Goal: Task Accomplishment & Management: Complete application form

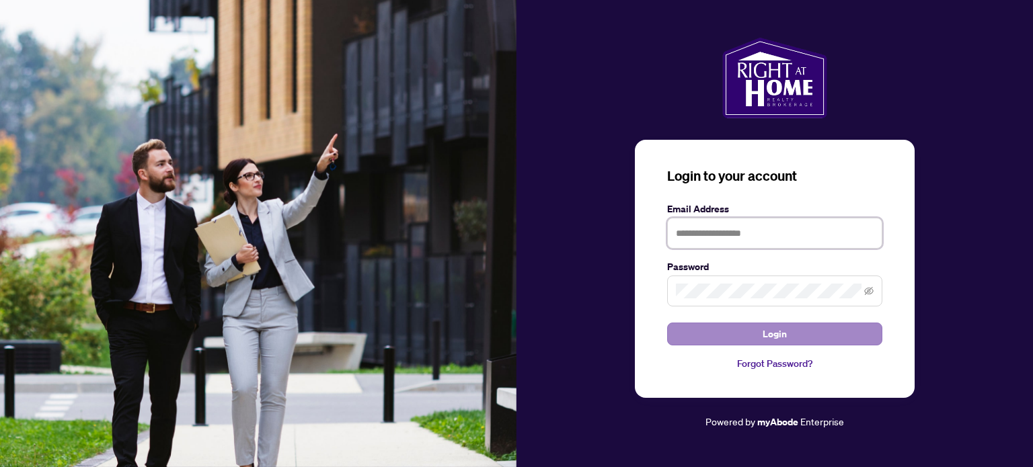
type input "**********"
click at [736, 334] on button "Login" at bounding box center [774, 334] width 215 height 23
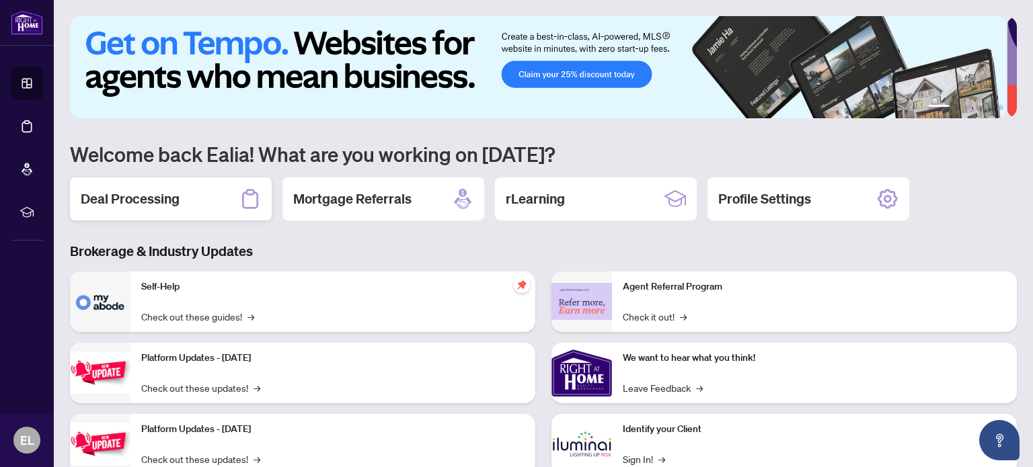
click at [148, 206] on h2 "Deal Processing" at bounding box center [130, 199] width 99 height 19
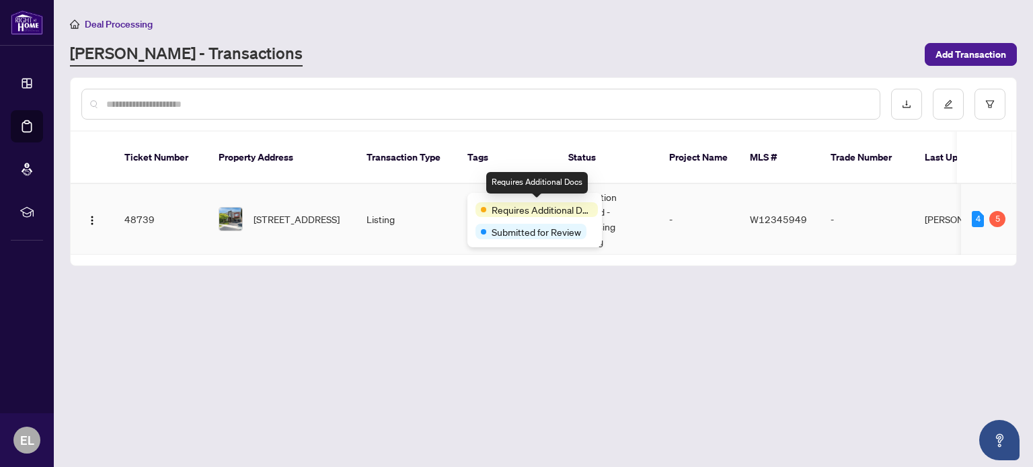
click at [531, 210] on span "Requires Additional Docs" at bounding box center [541, 209] width 101 height 15
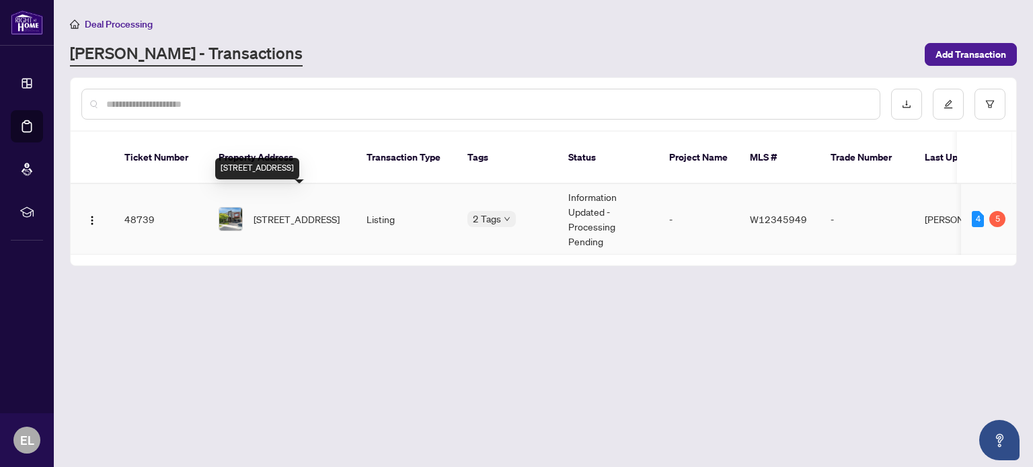
click at [288, 212] on span "[STREET_ADDRESS]" at bounding box center [296, 219] width 86 height 15
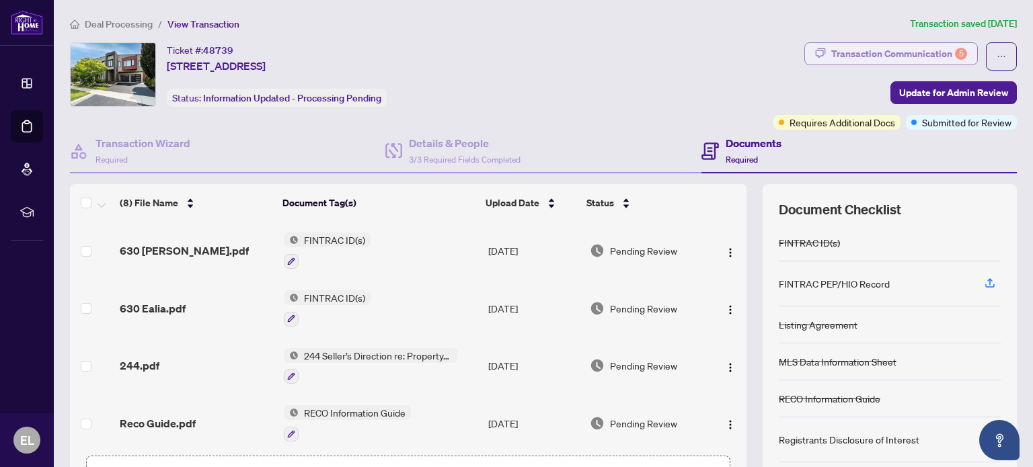
click at [905, 55] on div "Transaction Communication 5" at bounding box center [899, 54] width 136 height 22
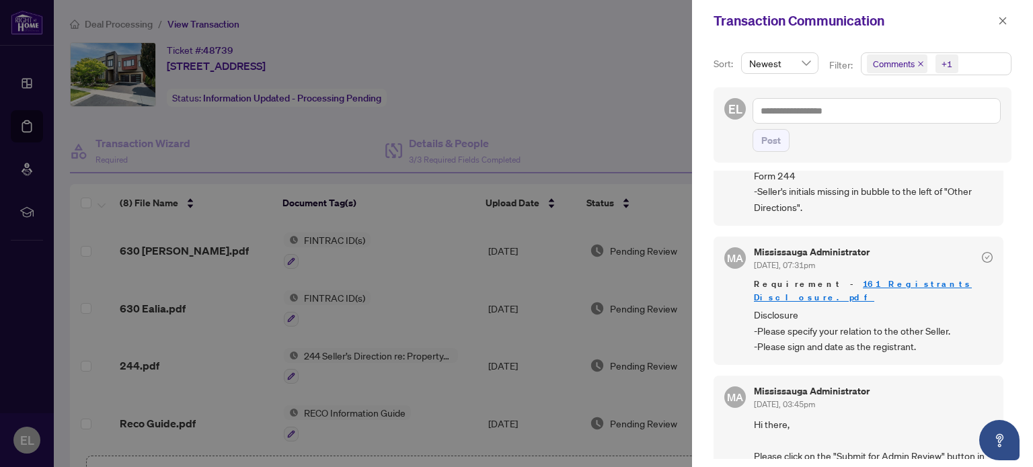
scroll to position [1, 0]
click at [578, 128] on div at bounding box center [516, 233] width 1033 height 467
click at [554, 139] on div at bounding box center [516, 233] width 1033 height 467
click at [1000, 24] on icon "close" at bounding box center [1002, 20] width 9 height 9
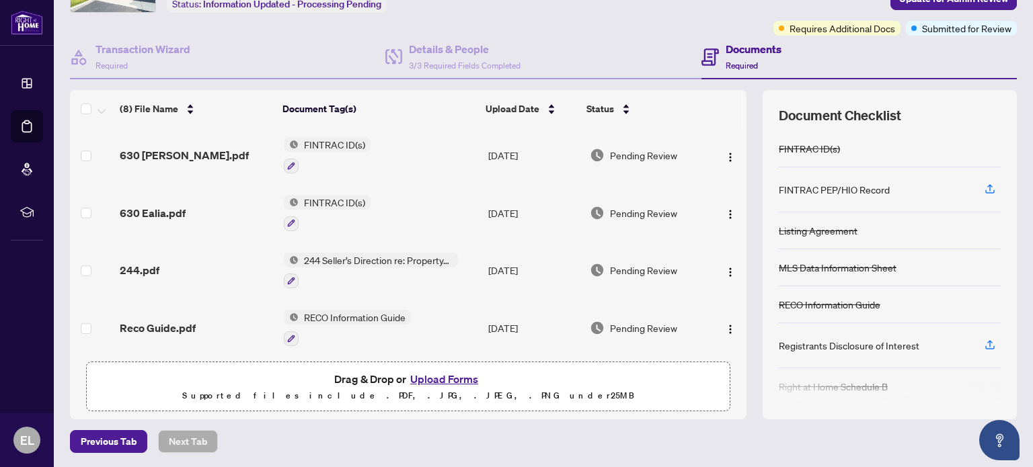
scroll to position [0, 0]
click at [436, 379] on button "Upload Forms" at bounding box center [444, 378] width 76 height 17
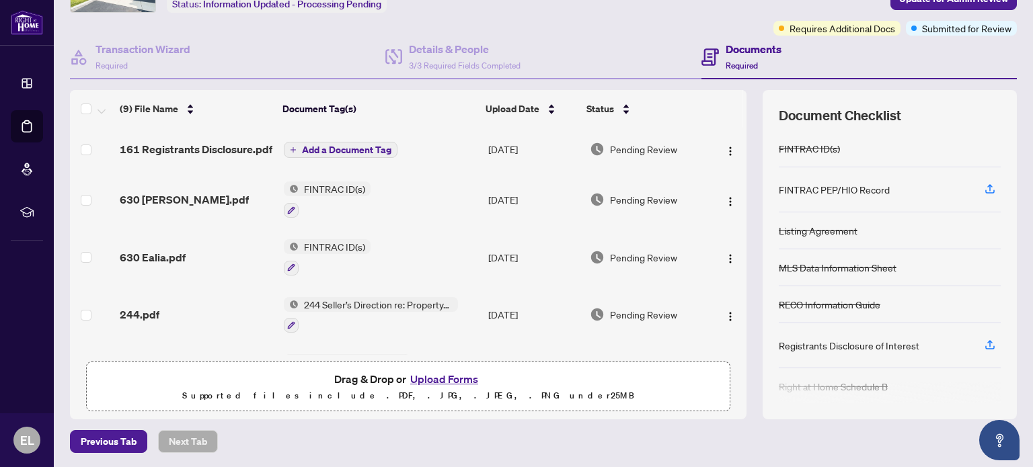
click at [358, 155] on span "Add a Document Tag" at bounding box center [346, 149] width 89 height 9
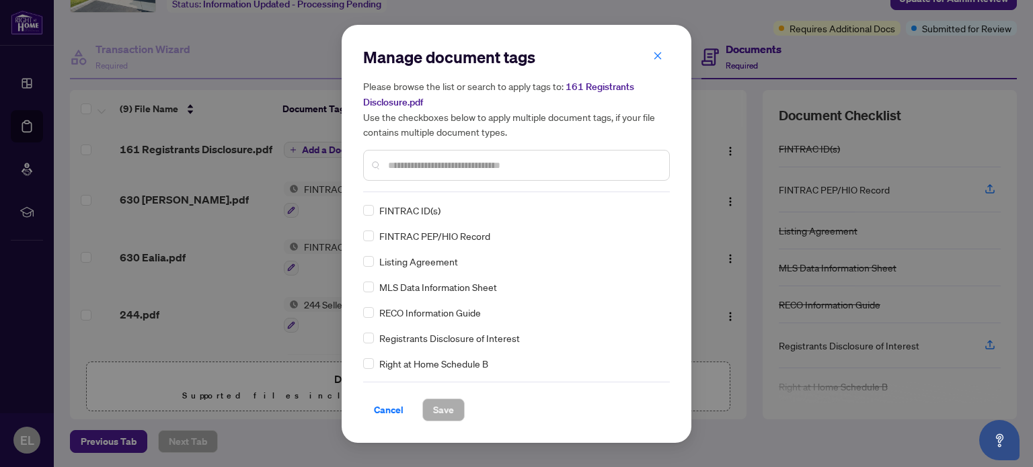
click at [427, 161] on input "text" at bounding box center [523, 165] width 270 height 15
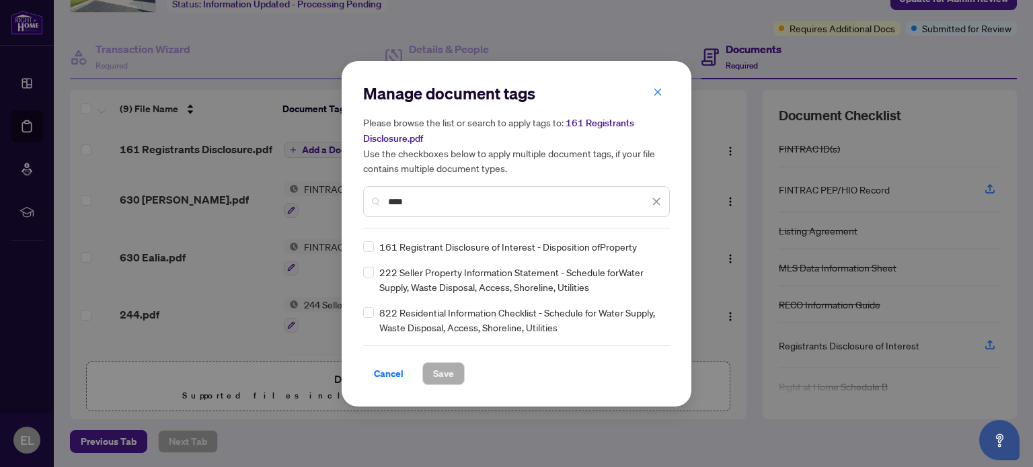
type input "****"
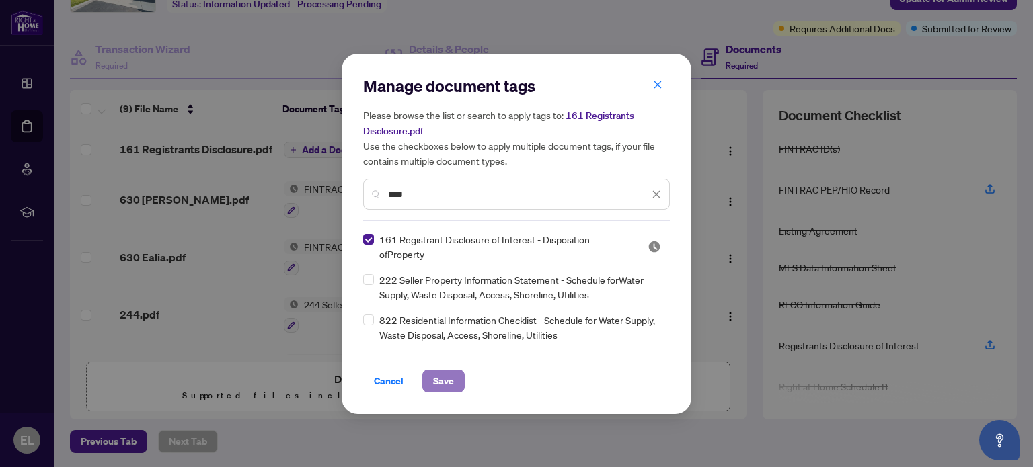
click at [441, 372] on span "Save" at bounding box center [443, 381] width 21 height 22
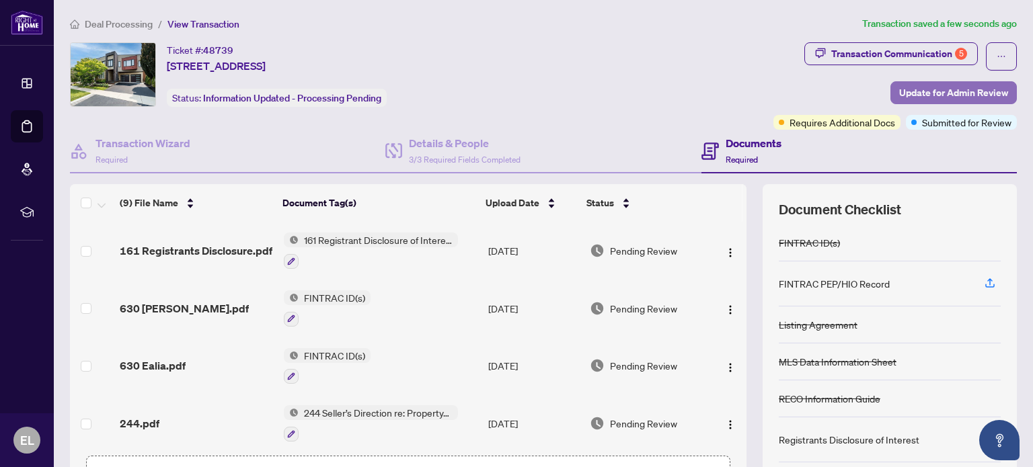
click at [899, 91] on span "Update for Admin Review" at bounding box center [953, 93] width 109 height 22
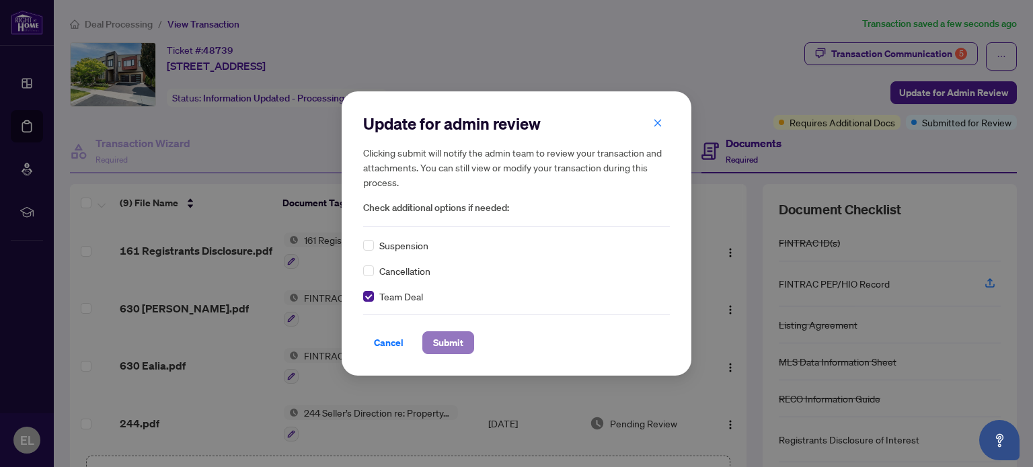
click at [443, 341] on span "Submit" at bounding box center [448, 343] width 30 height 22
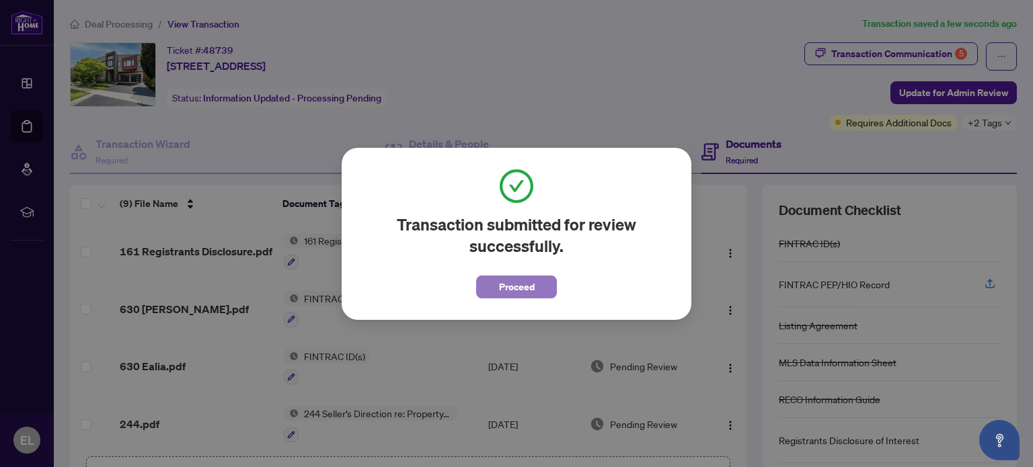
click at [524, 284] on span "Proceed" at bounding box center [517, 287] width 36 height 22
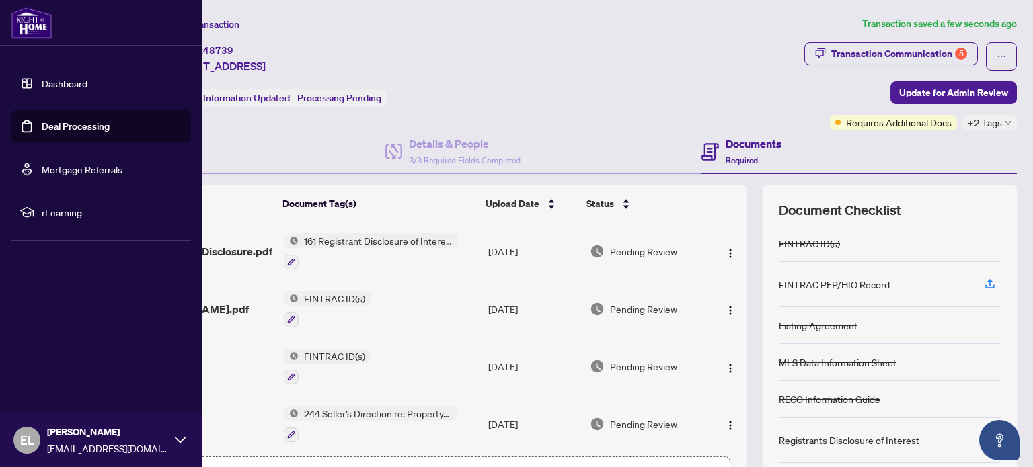
click at [54, 81] on link "Dashboard" at bounding box center [65, 83] width 46 height 12
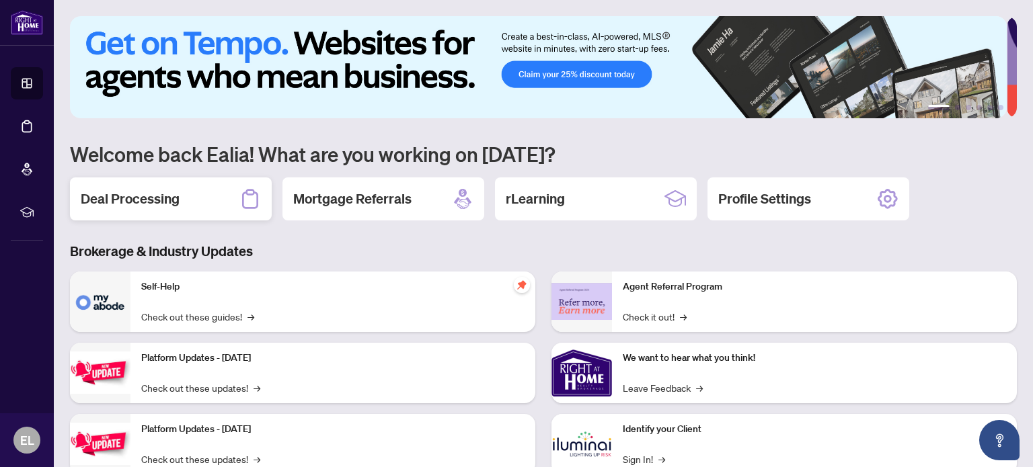
click at [155, 201] on h2 "Deal Processing" at bounding box center [130, 199] width 99 height 19
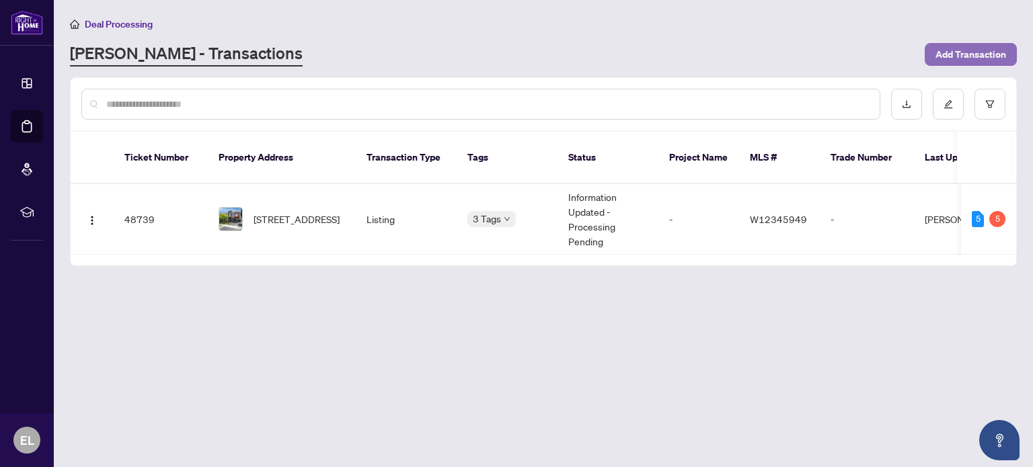
click at [952, 50] on span "Add Transaction" at bounding box center [970, 55] width 71 height 22
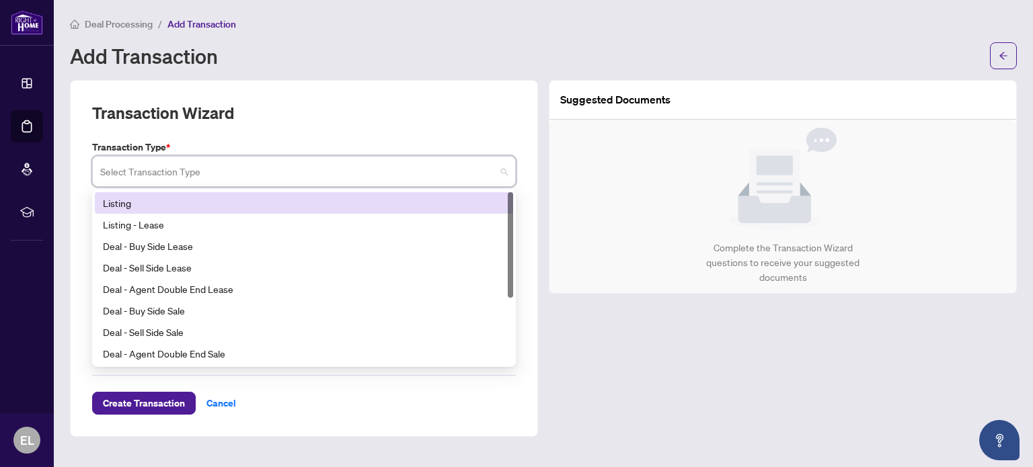
click at [358, 183] on input "search" at bounding box center [297, 174] width 395 height 30
click at [251, 204] on div "Listing" at bounding box center [304, 203] width 402 height 15
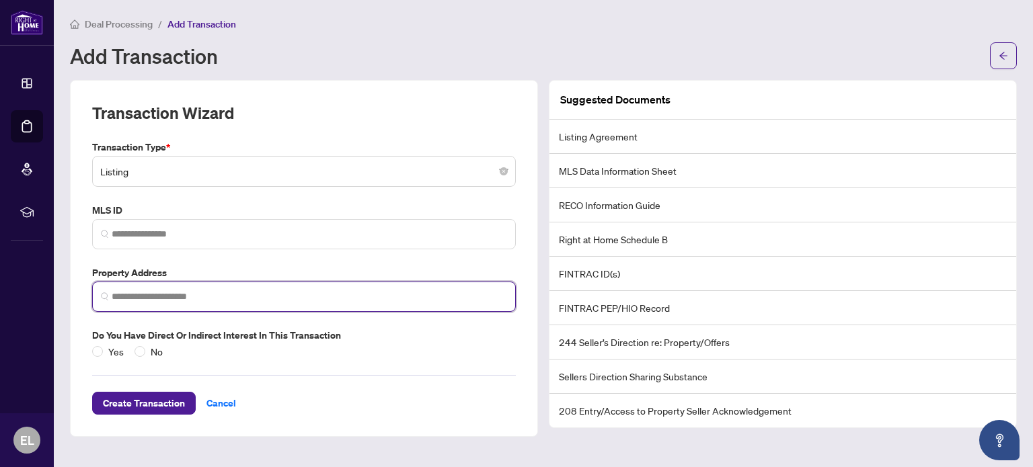
click at [215, 292] on input "search" at bounding box center [309, 297] width 395 height 14
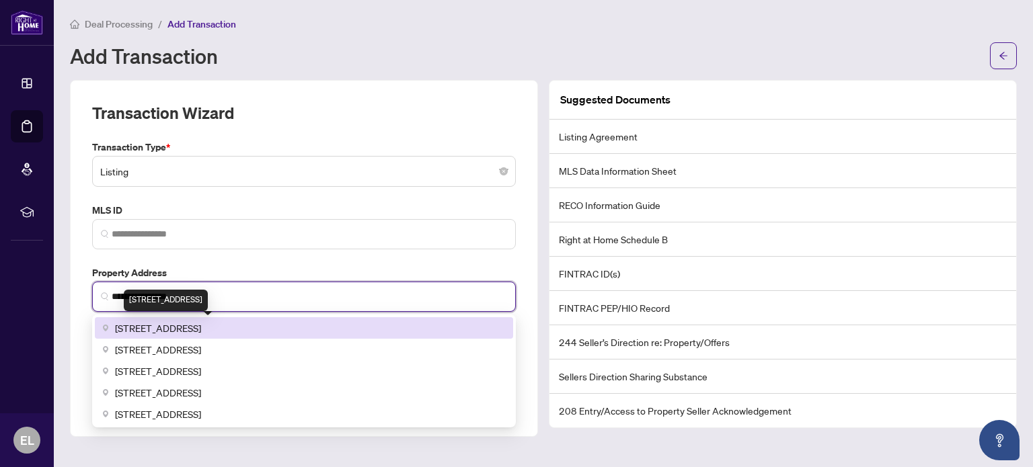
click at [201, 327] on span "[STREET_ADDRESS]" at bounding box center [158, 328] width 86 height 15
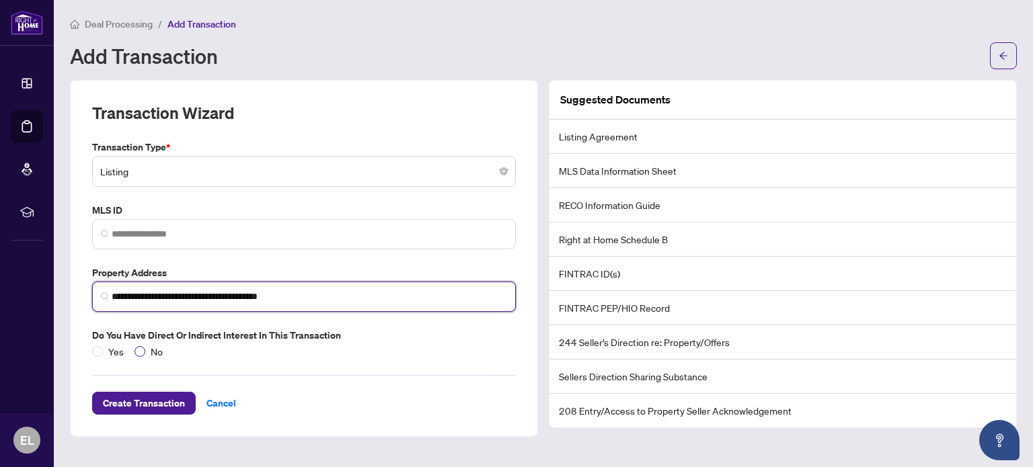
type input "**********"
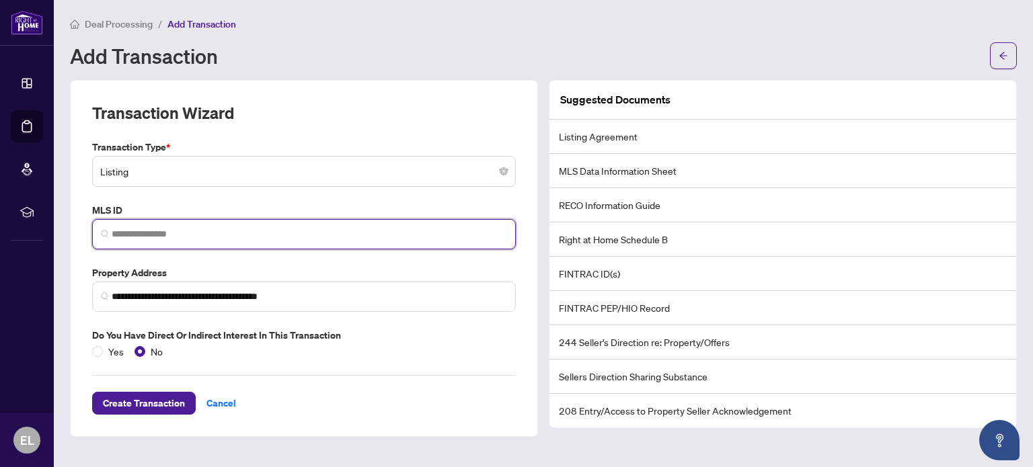
click at [256, 231] on input "search" at bounding box center [309, 234] width 395 height 14
paste input "*********"
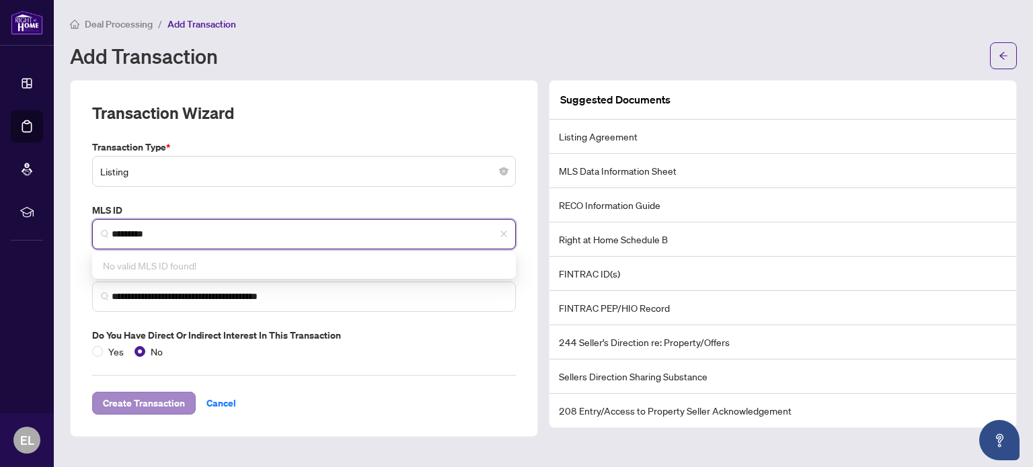
type input "*********"
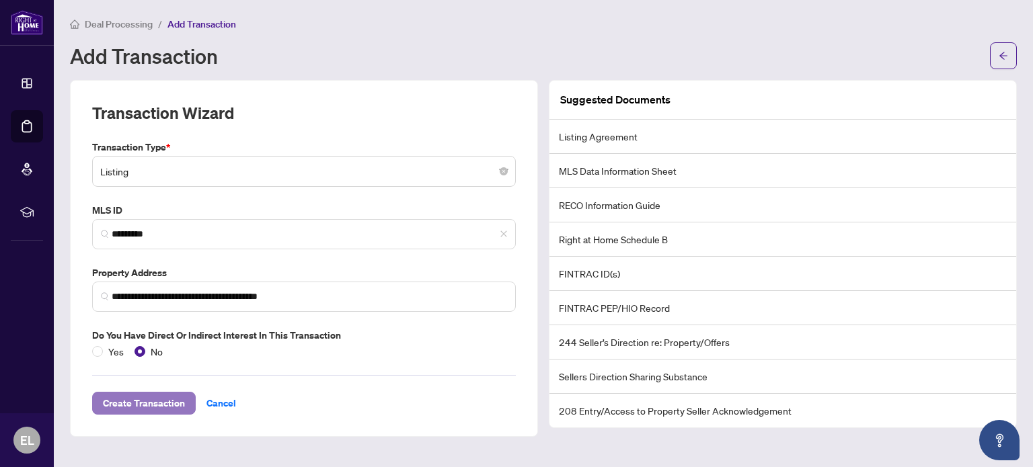
click at [172, 397] on span "Create Transaction" at bounding box center [144, 404] width 82 height 22
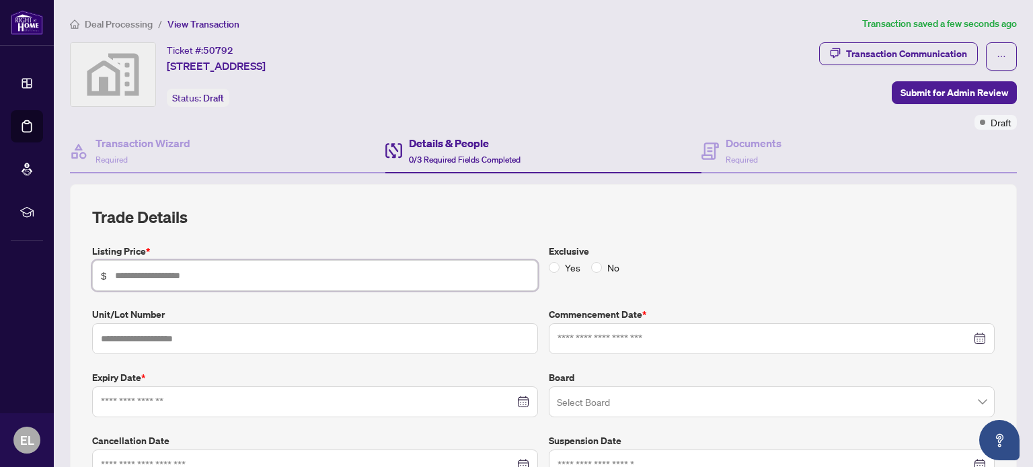
click at [211, 274] on input "text" at bounding box center [322, 275] width 414 height 15
click at [212, 277] on input "text" at bounding box center [322, 275] width 414 height 15
type input "*********"
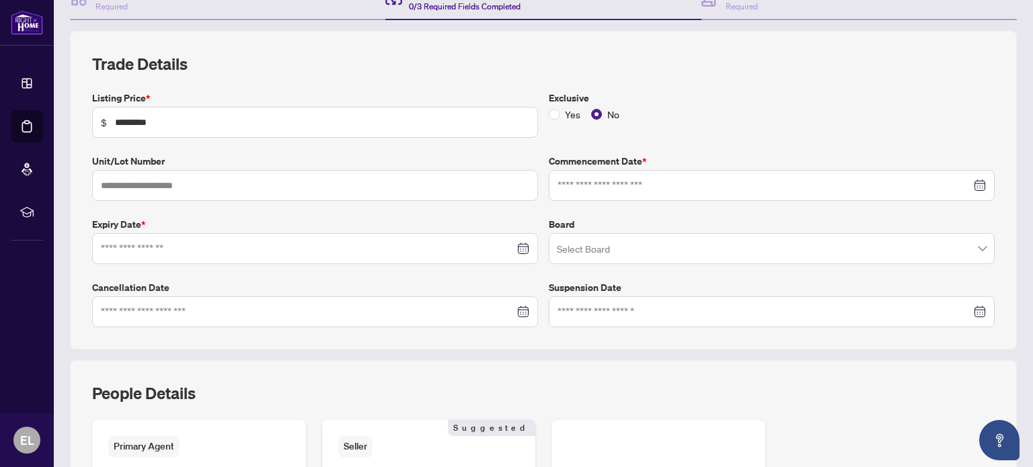
scroll to position [161, 0]
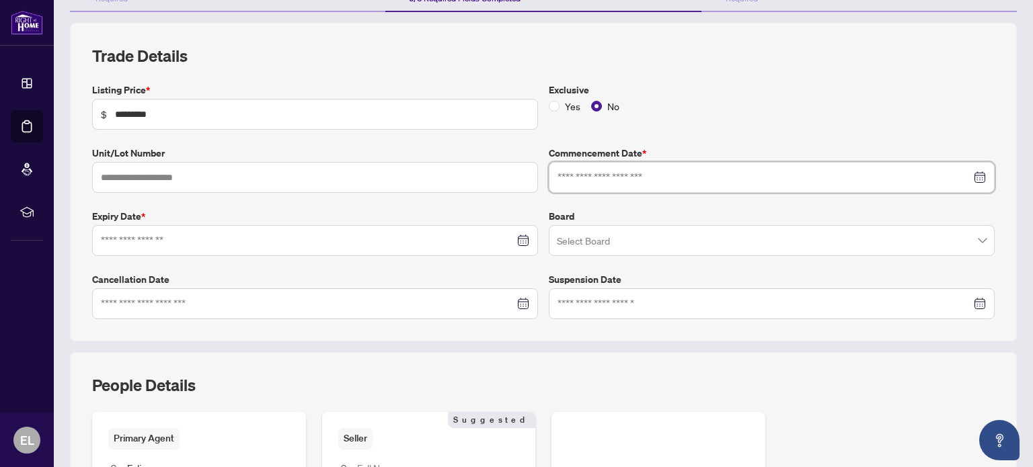
click at [580, 179] on input at bounding box center [763, 177] width 413 height 15
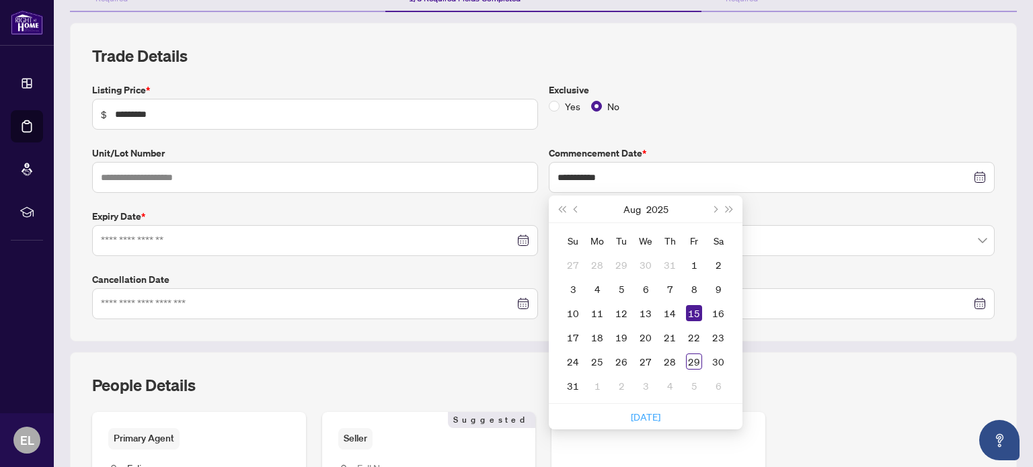
click at [639, 414] on link "[DATE]" at bounding box center [646, 417] width 30 height 12
type input "**********"
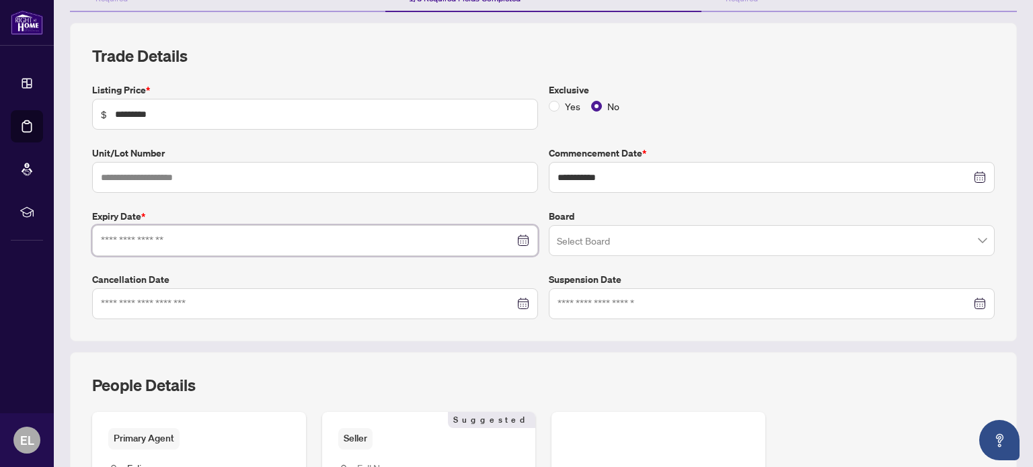
click at [182, 238] on input at bounding box center [307, 240] width 413 height 15
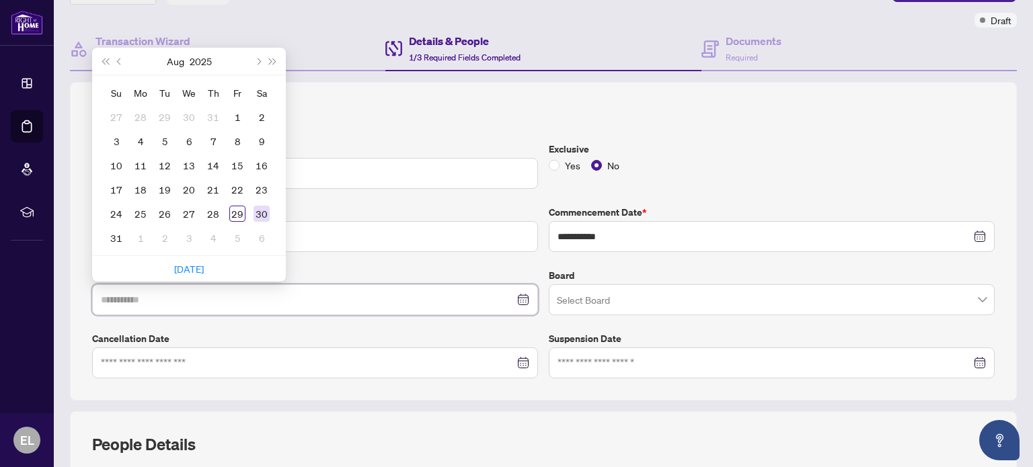
scroll to position [102, 0]
type input "**********"
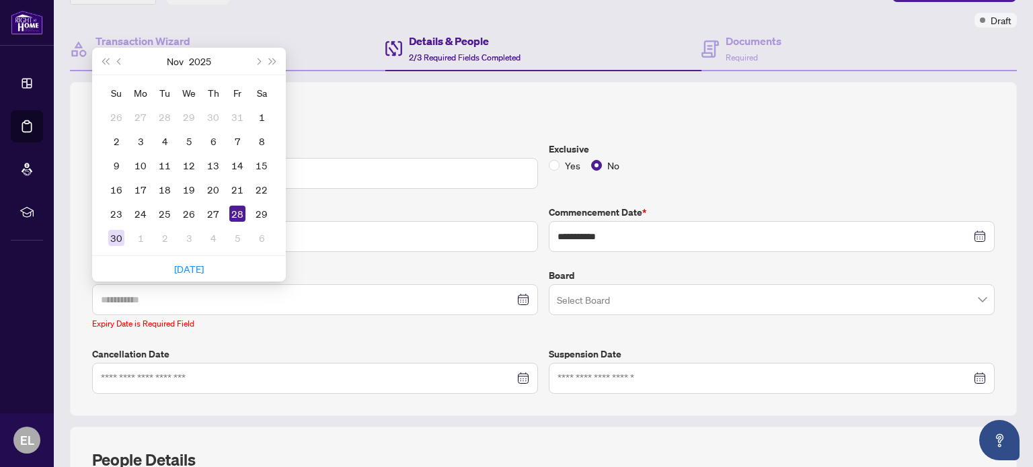
click at [110, 234] on div "30" at bounding box center [116, 238] width 16 height 16
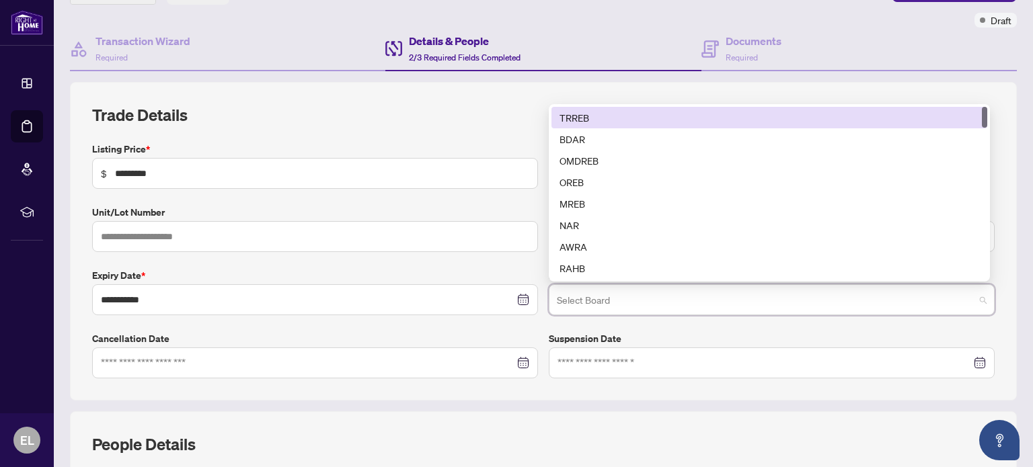
click at [575, 303] on input "search" at bounding box center [765, 302] width 417 height 30
click at [573, 112] on div "TRREB" at bounding box center [768, 117] width 419 height 15
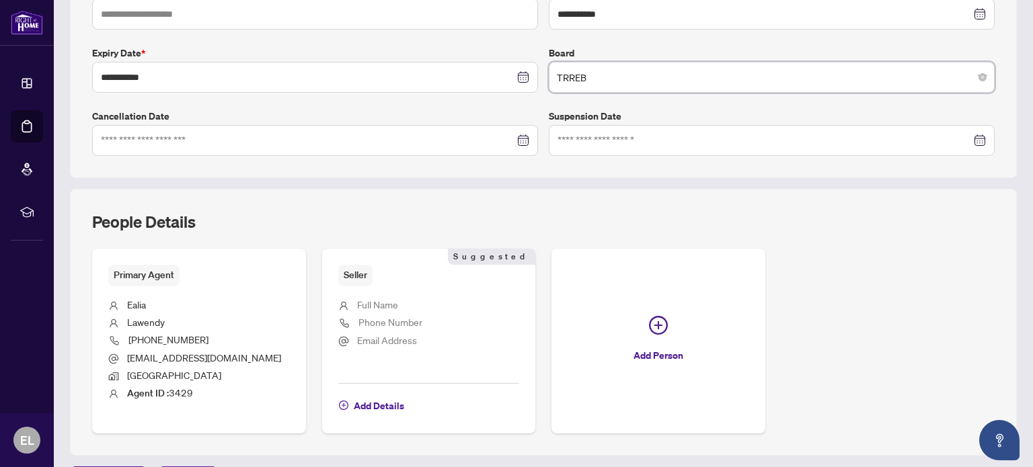
scroll to position [360, 0]
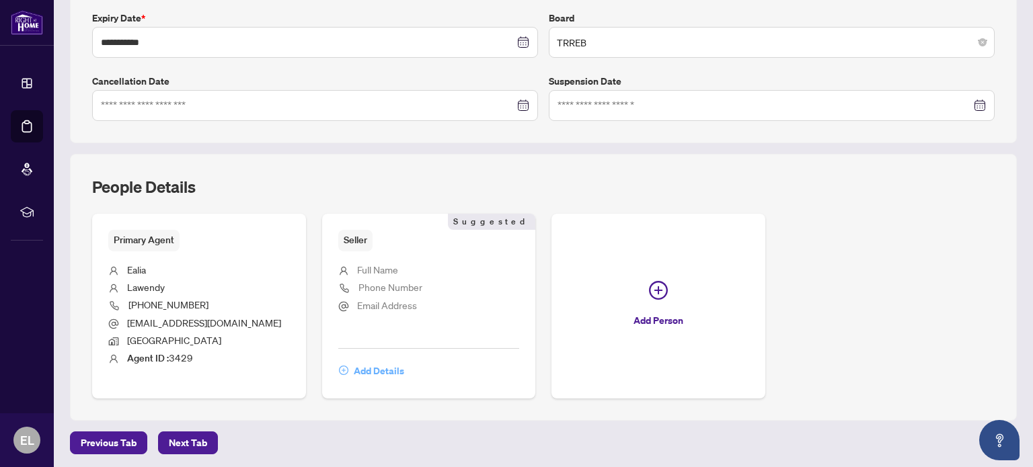
click at [387, 368] on span "Add Details" at bounding box center [379, 371] width 50 height 22
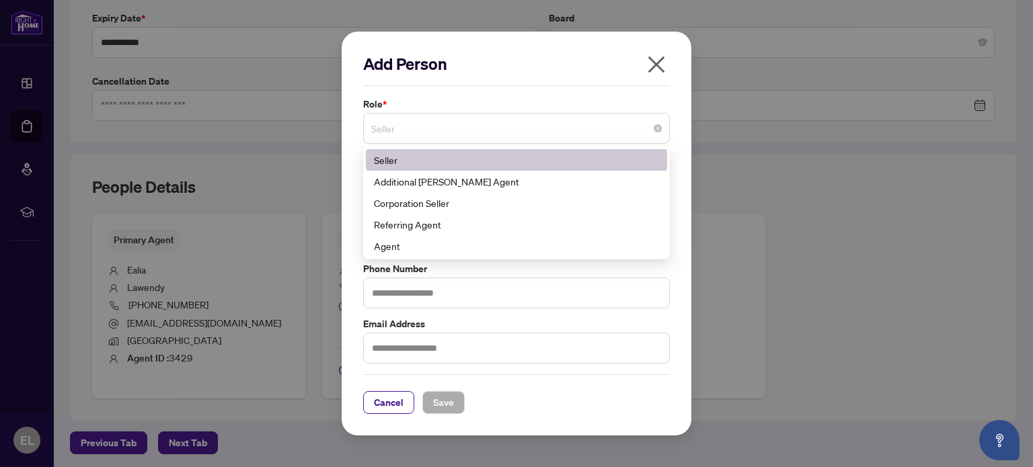
click at [468, 128] on span "Seller" at bounding box center [516, 129] width 290 height 26
click at [449, 157] on div "Seller" at bounding box center [516, 160] width 285 height 15
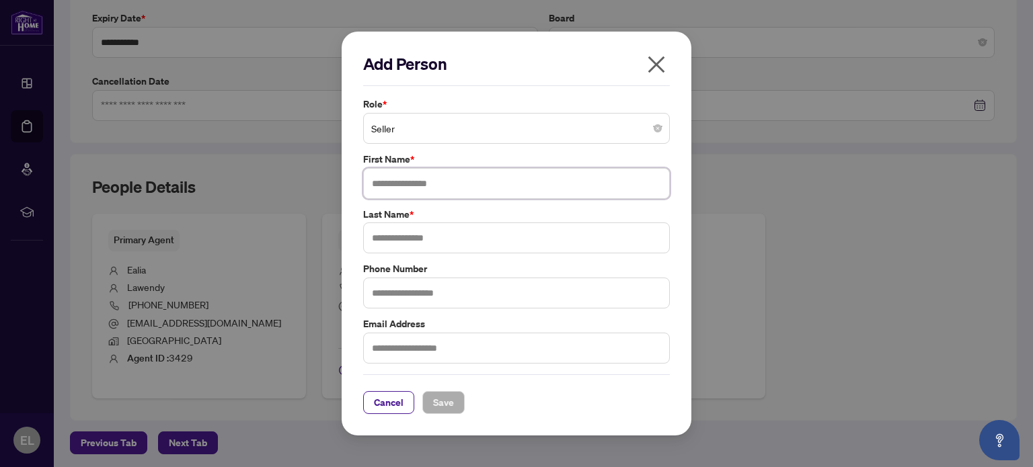
click at [432, 188] on input "text" at bounding box center [516, 183] width 307 height 31
drag, startPoint x: 478, startPoint y: 185, endPoint x: 393, endPoint y: 190, distance: 85.5
click at [393, 190] on input "**********" at bounding box center [516, 183] width 307 height 31
type input "*****"
click at [399, 243] on input "text" at bounding box center [516, 238] width 307 height 31
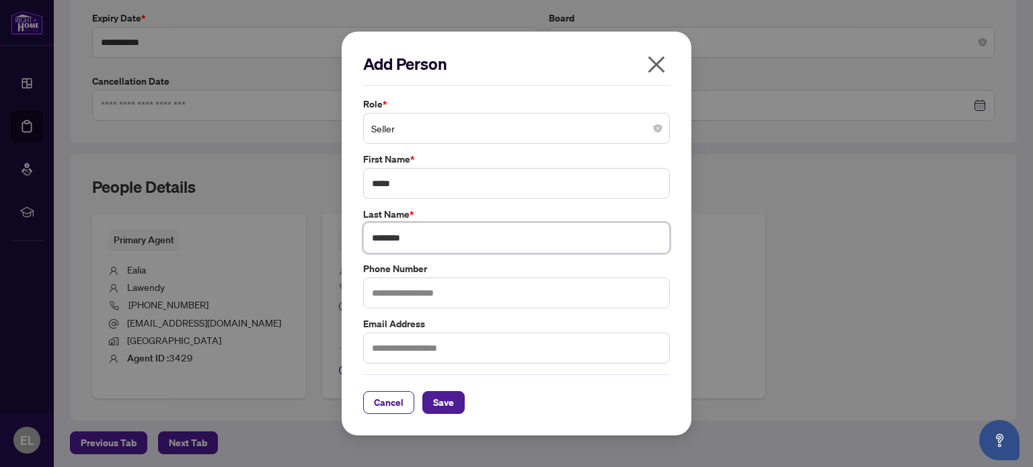
type input "********"
click at [433, 353] on input "text" at bounding box center [516, 348] width 307 height 31
type input "**********"
click at [436, 405] on span "Save" at bounding box center [443, 403] width 21 height 22
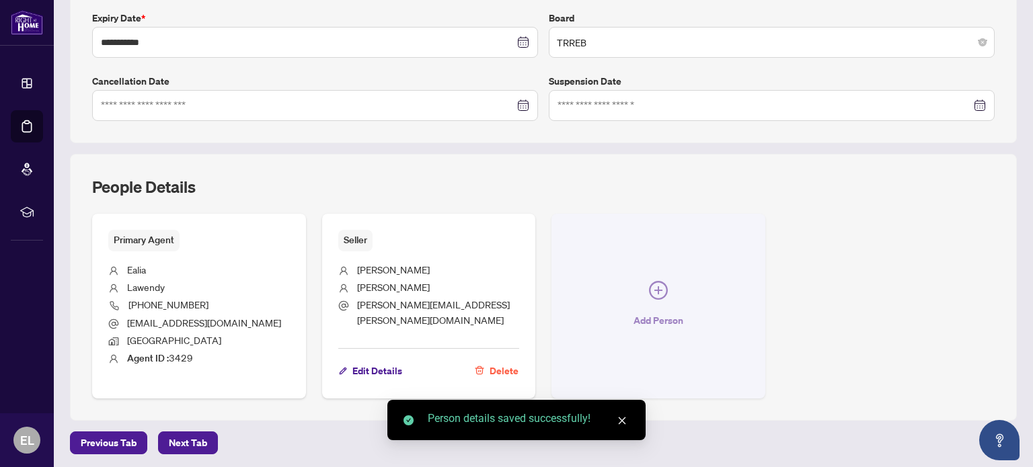
click at [654, 291] on icon "plus-circle" at bounding box center [658, 290] width 19 height 19
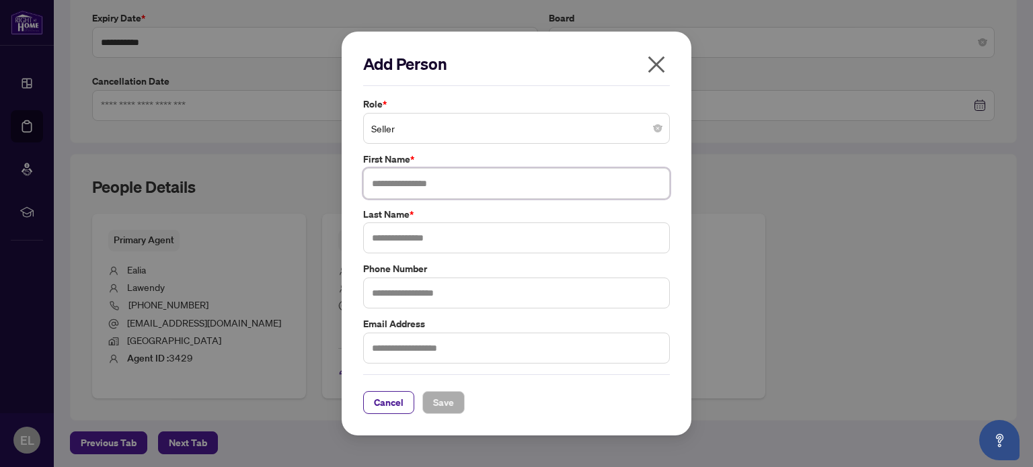
click at [506, 191] on input "text" at bounding box center [516, 183] width 307 height 31
type input "******"
click at [434, 348] on input "text" at bounding box center [516, 348] width 307 height 31
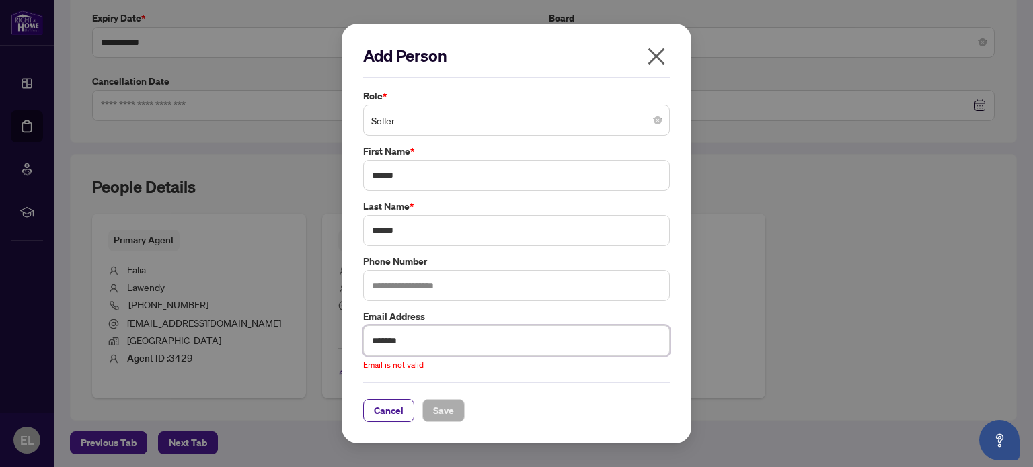
drag, startPoint x: 445, startPoint y: 337, endPoint x: 337, endPoint y: 346, distance: 107.9
click at [337, 346] on div "Add Person Role * Seller First Name * ****** Last Name * ****** Phone Number Em…" at bounding box center [516, 233] width 1033 height 467
paste input "**********"
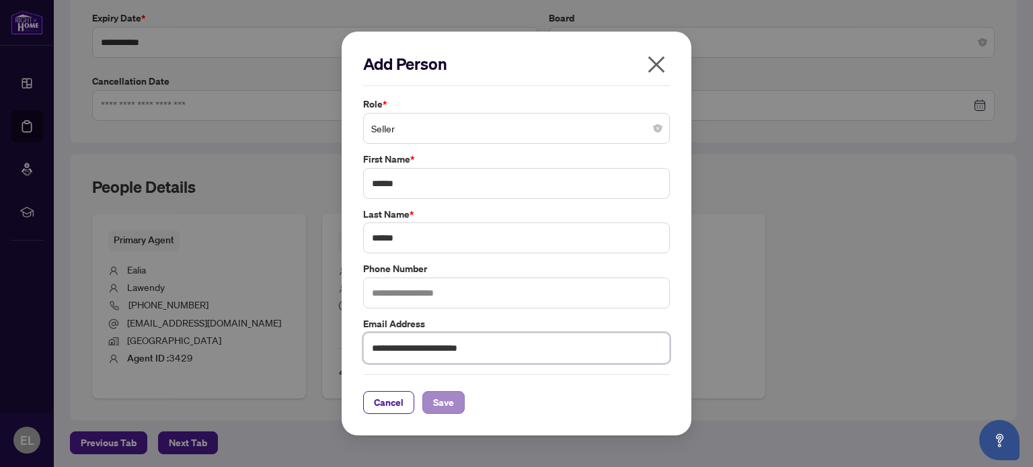
type input "**********"
click at [454, 403] on button "Save" at bounding box center [443, 402] width 42 height 23
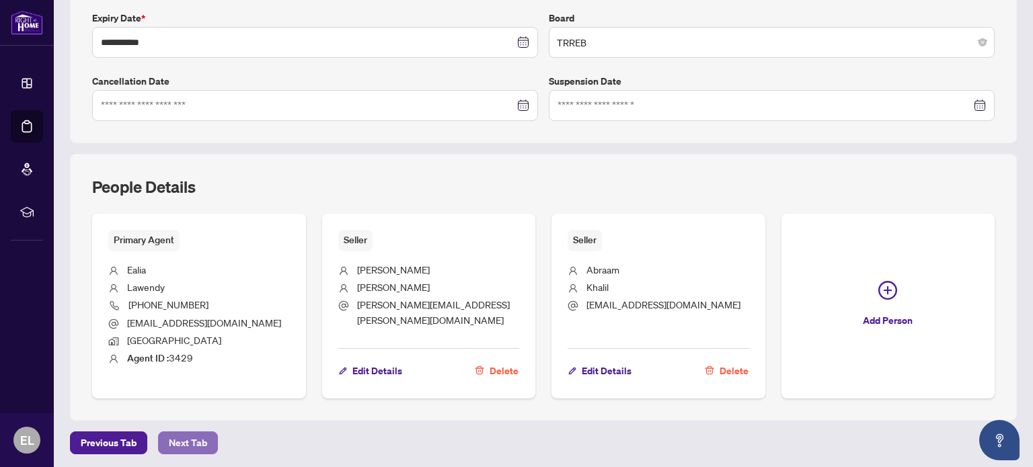
click at [196, 437] on span "Next Tab" at bounding box center [188, 443] width 38 height 22
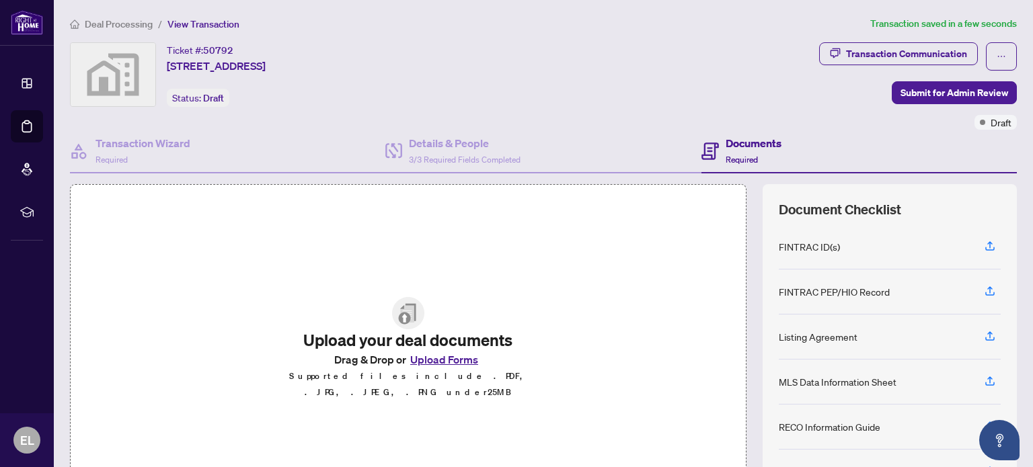
click at [442, 367] on button "Upload Forms" at bounding box center [444, 359] width 76 height 17
click at [449, 368] on button "Upload Forms" at bounding box center [444, 359] width 76 height 17
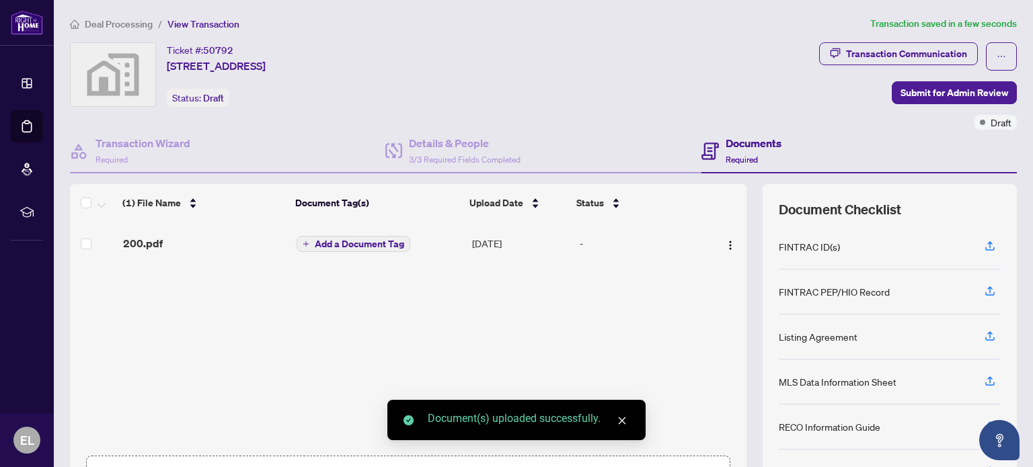
click at [353, 241] on span "Add a Document Tag" at bounding box center [359, 243] width 89 height 9
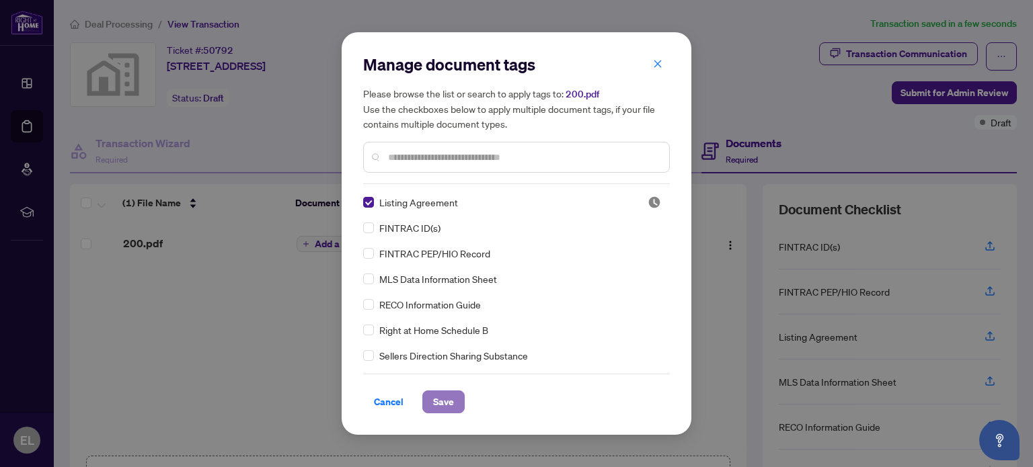
click at [442, 399] on span "Save" at bounding box center [443, 402] width 21 height 22
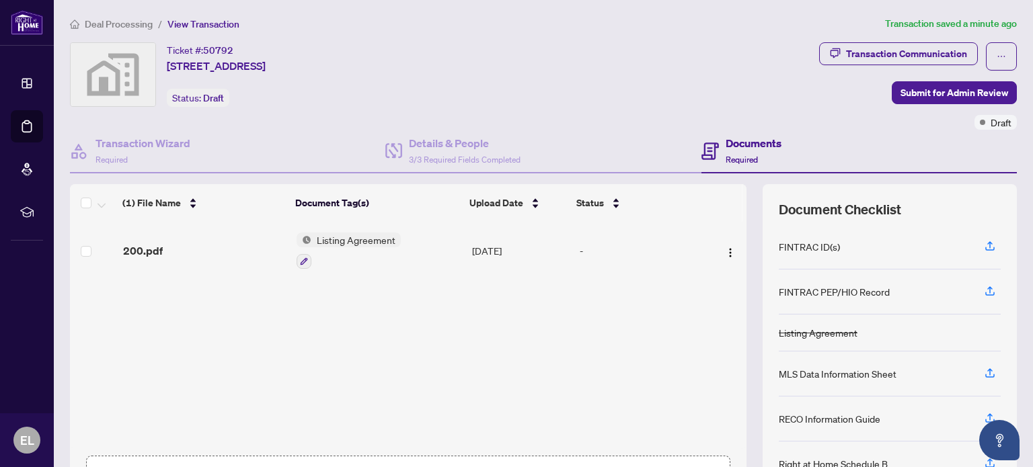
scroll to position [94, 0]
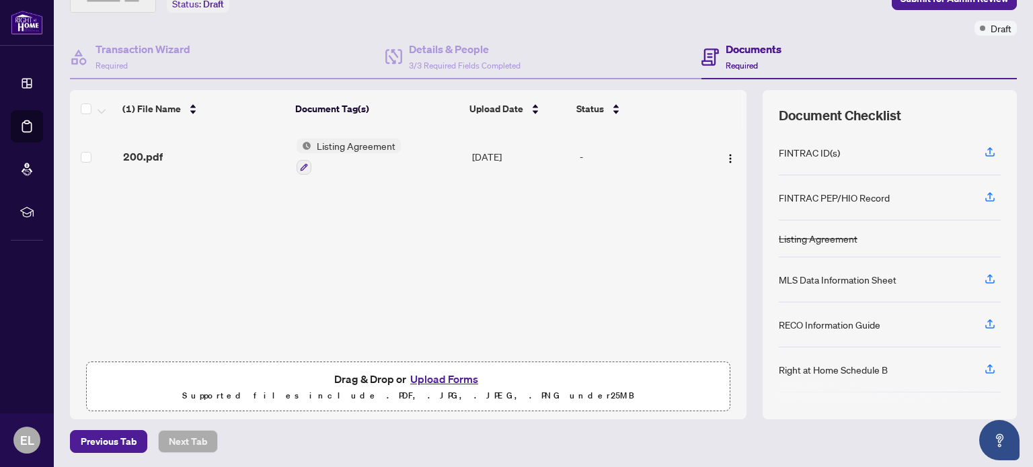
click at [450, 378] on button "Upload Forms" at bounding box center [444, 378] width 76 height 17
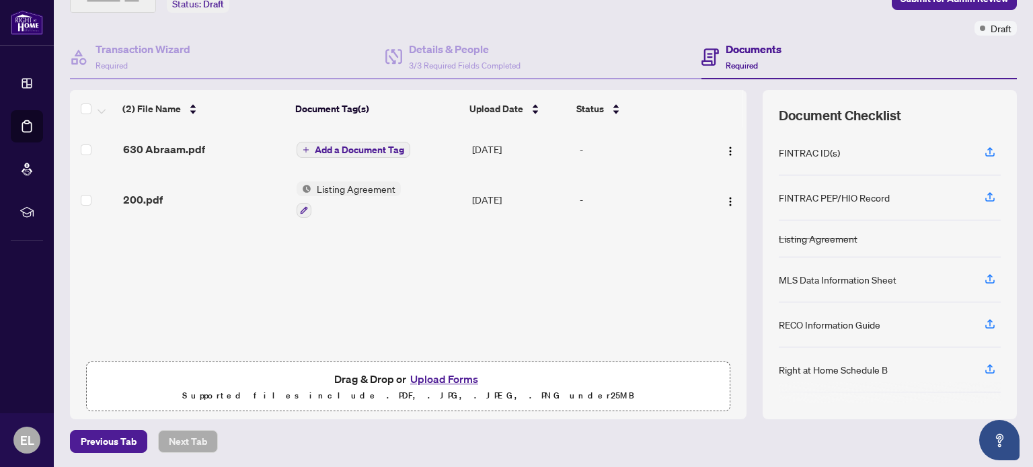
click at [363, 147] on span "Add a Document Tag" at bounding box center [359, 149] width 89 height 9
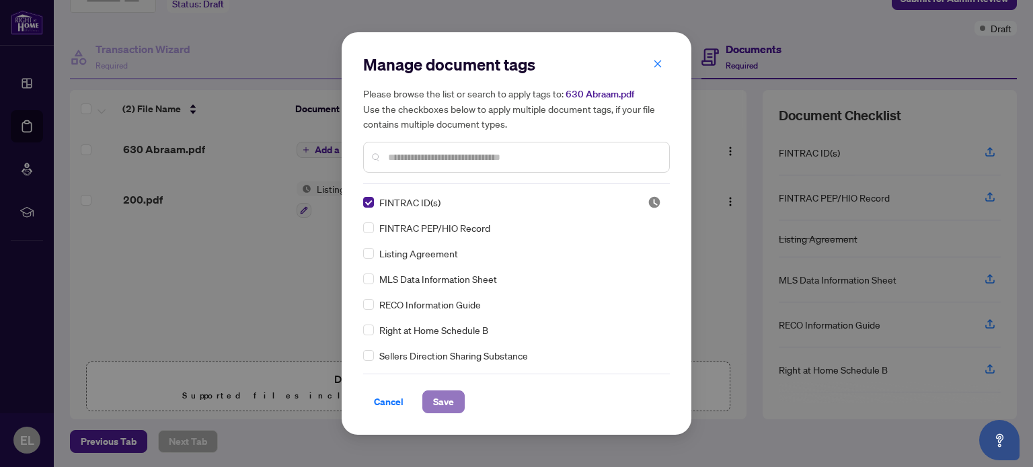
click at [440, 399] on span "Save" at bounding box center [443, 402] width 21 height 22
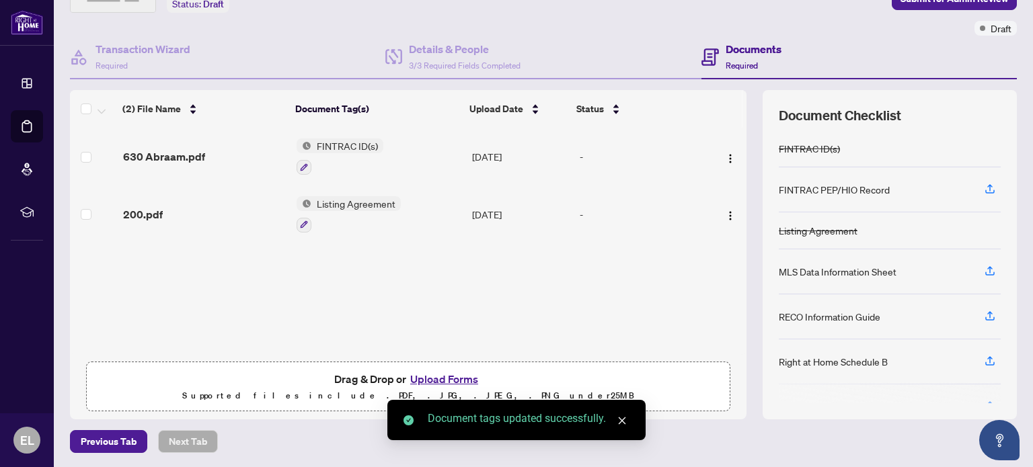
click at [428, 376] on button "Upload Forms" at bounding box center [444, 378] width 76 height 17
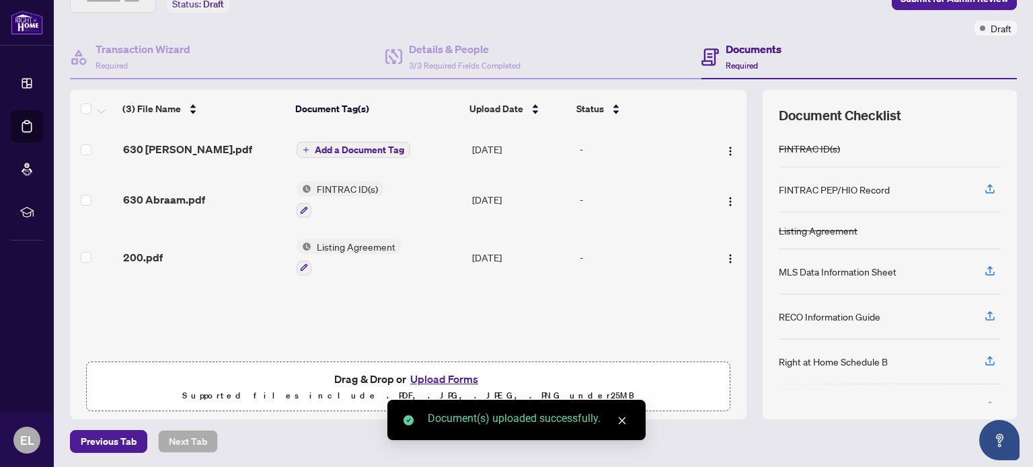
click at [336, 145] on span "Add a Document Tag" at bounding box center [359, 149] width 89 height 9
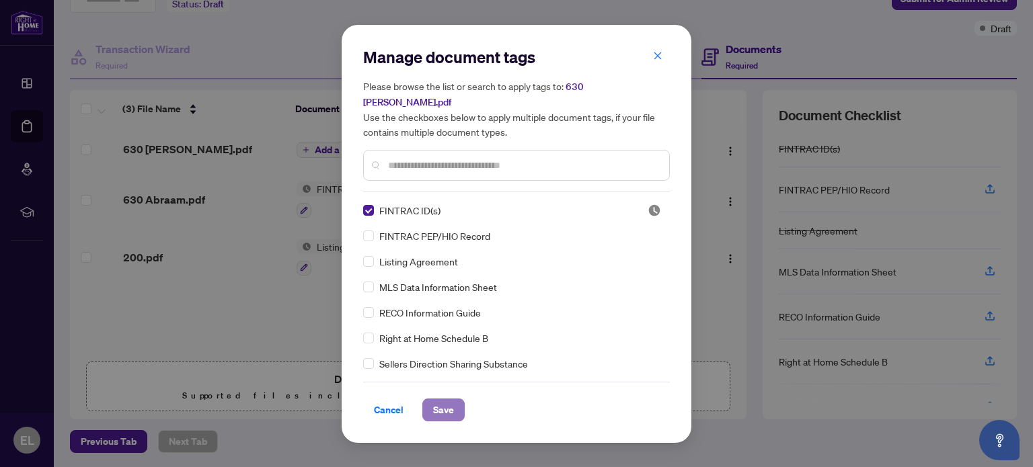
click at [443, 399] on span "Save" at bounding box center [443, 410] width 21 height 22
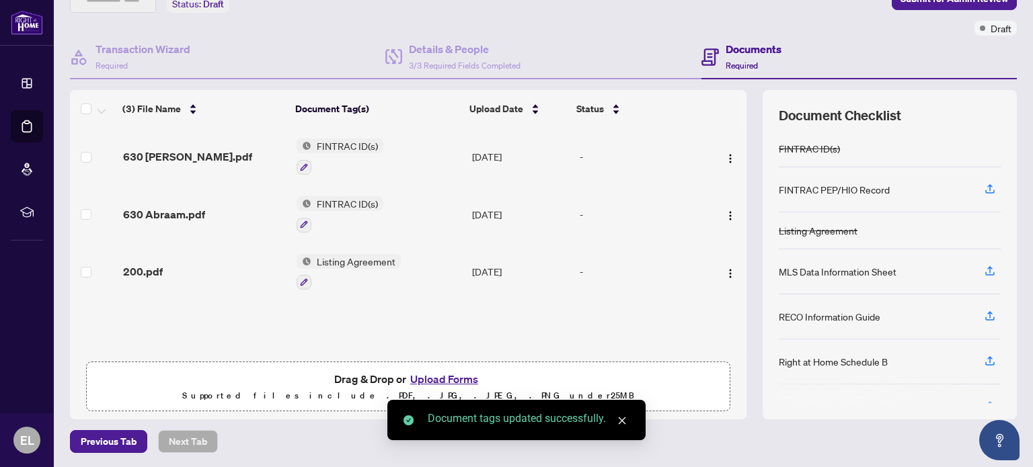
click at [430, 373] on button "Upload Forms" at bounding box center [444, 378] width 76 height 17
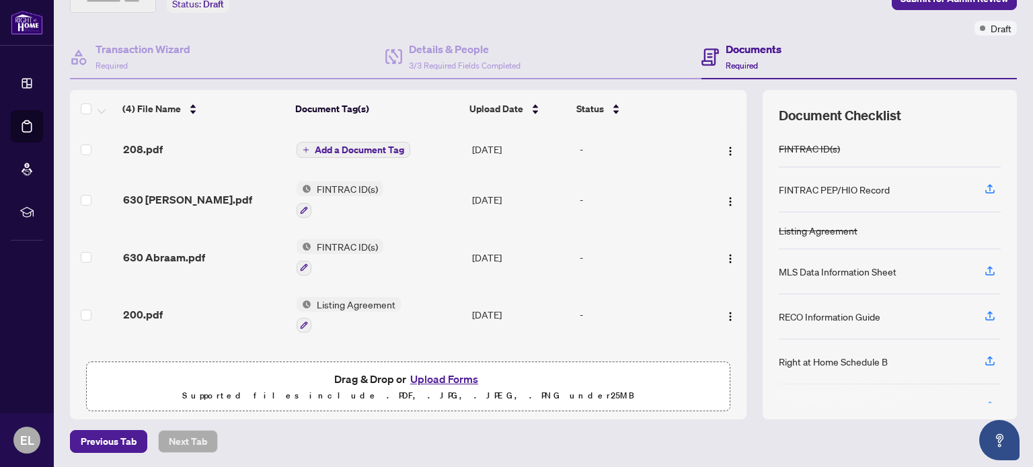
click at [337, 150] on span "Add a Document Tag" at bounding box center [359, 149] width 89 height 9
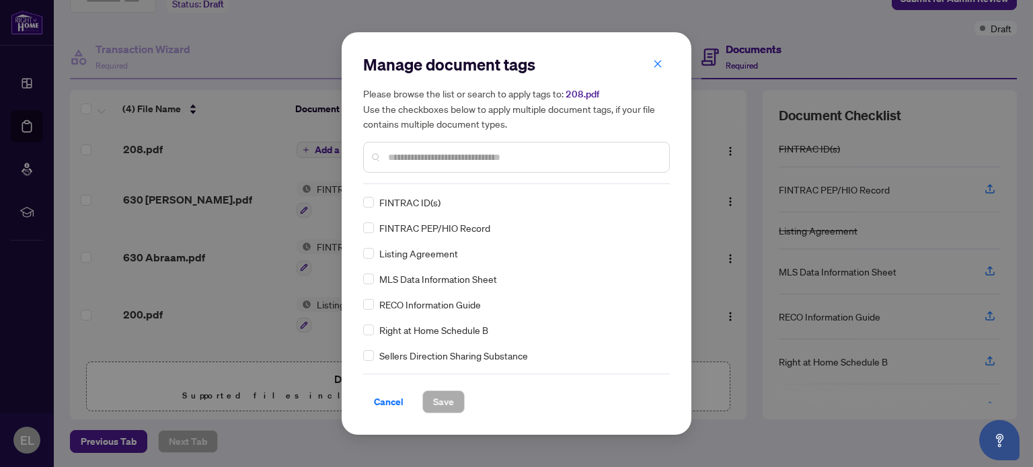
click at [424, 158] on input "text" at bounding box center [523, 157] width 270 height 15
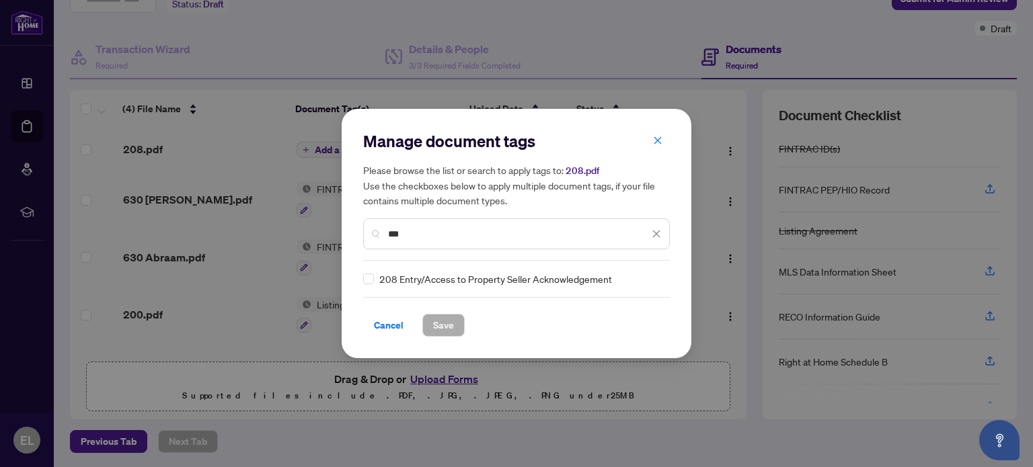
type input "***"
click at [440, 322] on span "Save" at bounding box center [443, 326] width 21 height 22
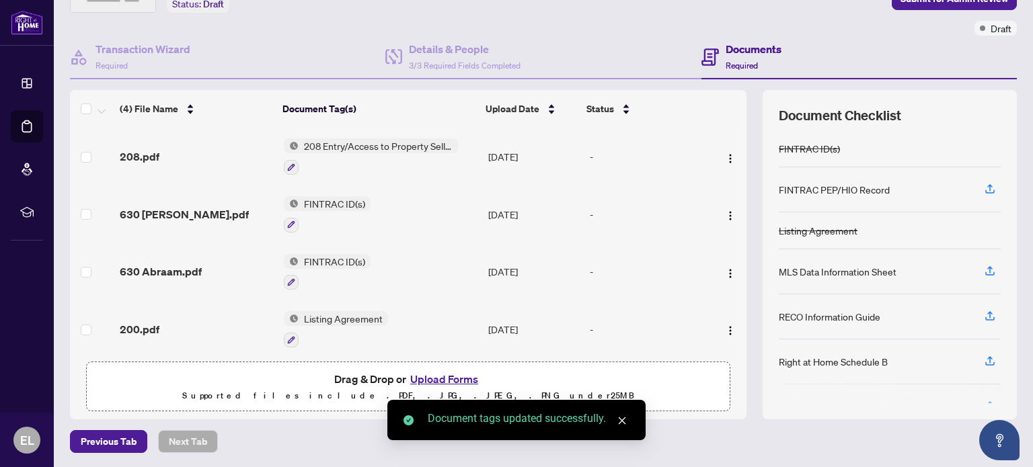
click at [437, 382] on button "Upload Forms" at bounding box center [444, 378] width 76 height 17
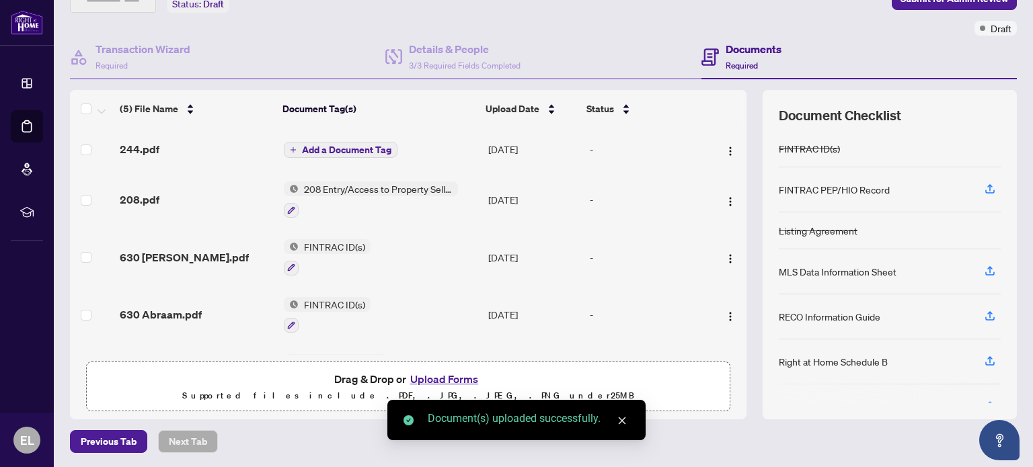
click at [350, 147] on span "Add a Document Tag" at bounding box center [346, 149] width 89 height 9
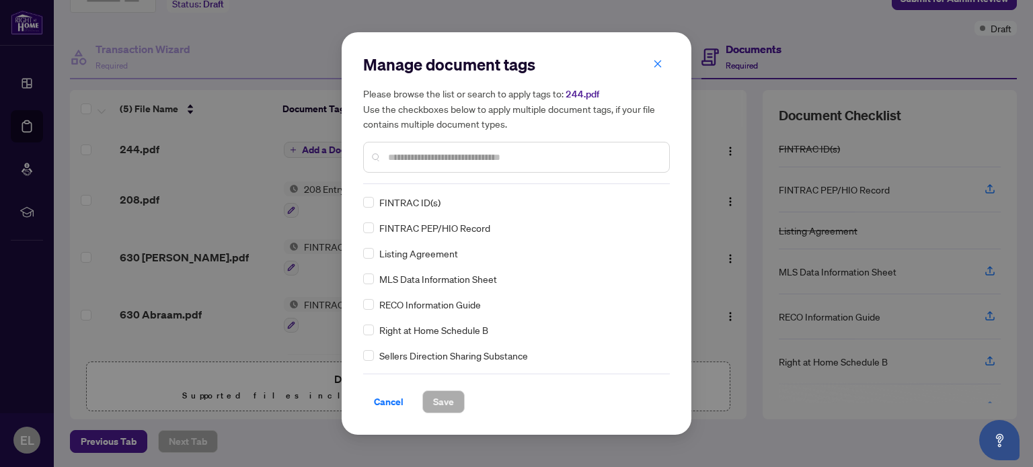
click at [402, 158] on input "text" at bounding box center [523, 157] width 270 height 15
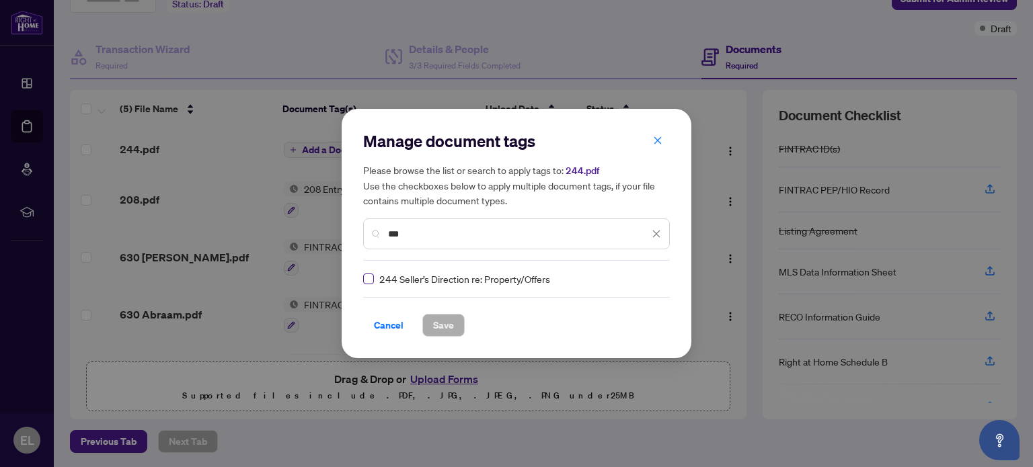
type input "***"
click at [436, 322] on span "Save" at bounding box center [443, 326] width 21 height 22
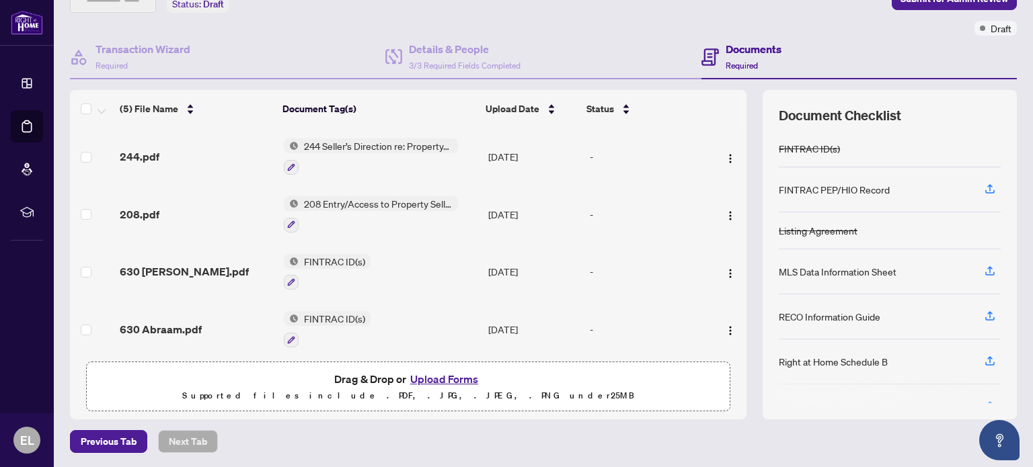
click at [452, 376] on button "Upload Forms" at bounding box center [444, 378] width 76 height 17
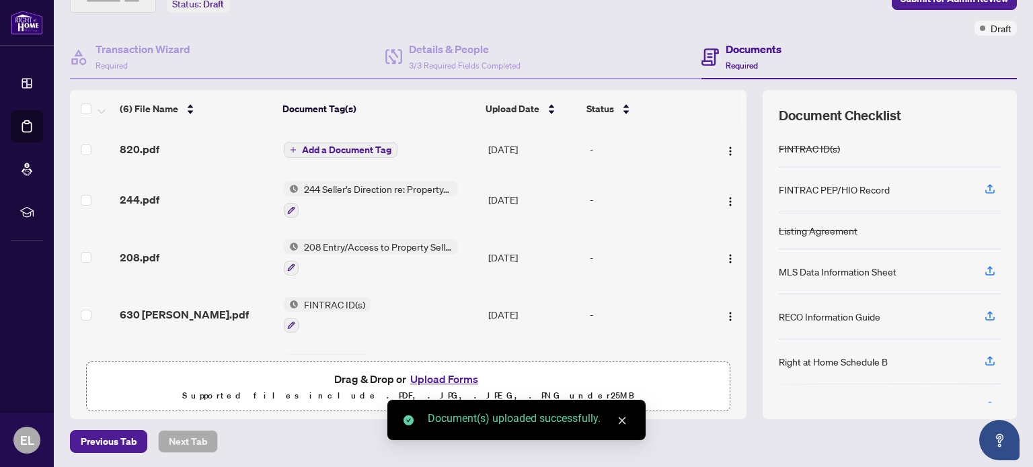
click at [337, 145] on span "Add a Document Tag" at bounding box center [346, 149] width 89 height 9
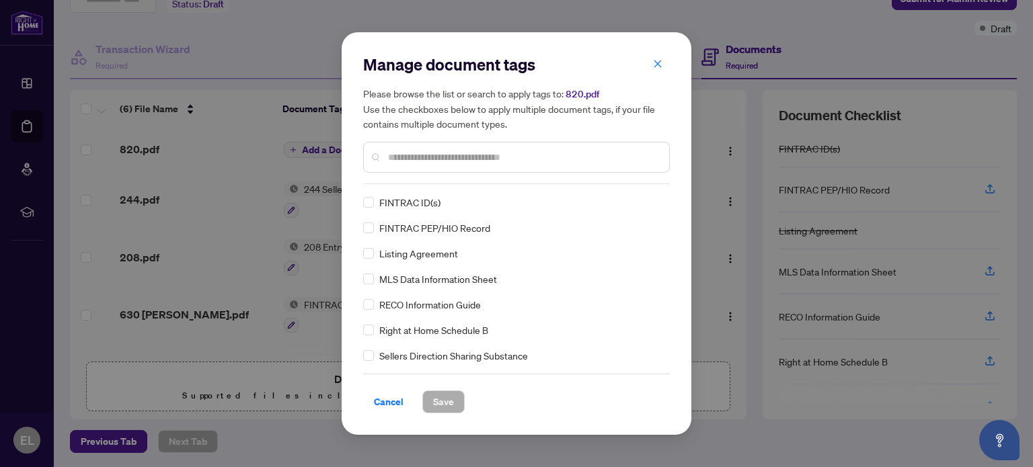
click at [423, 162] on input "text" at bounding box center [523, 157] width 270 height 15
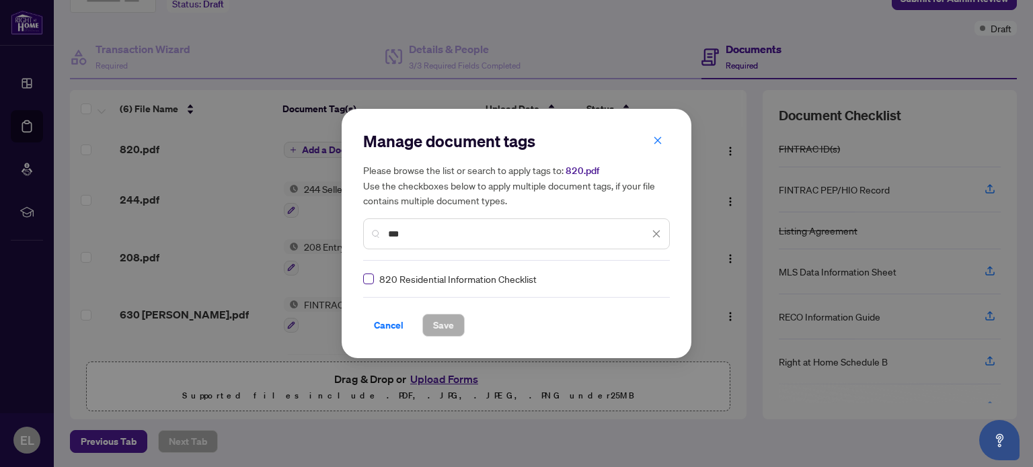
type input "***"
click at [436, 322] on span "Save" at bounding box center [443, 326] width 21 height 22
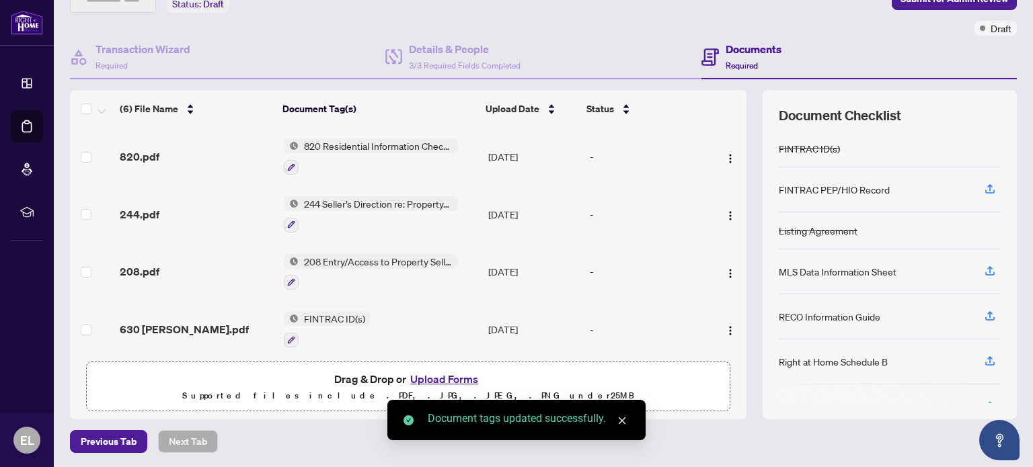
click at [444, 374] on button "Upload Forms" at bounding box center [444, 378] width 76 height 17
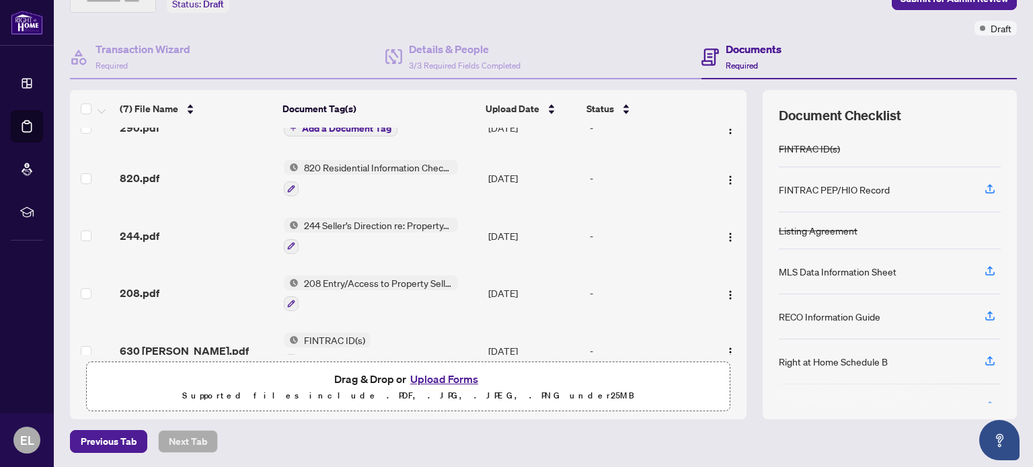
scroll to position [0, 0]
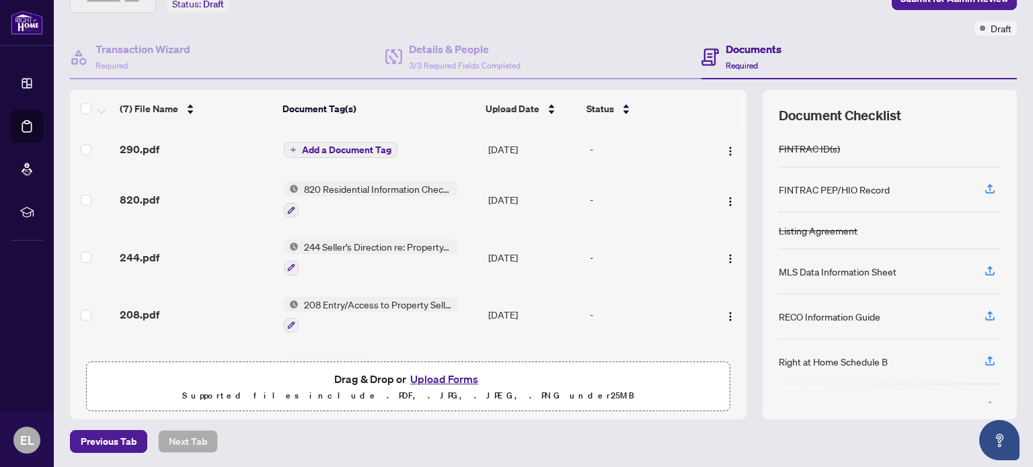
click at [352, 145] on span "Add a Document Tag" at bounding box center [346, 149] width 89 height 9
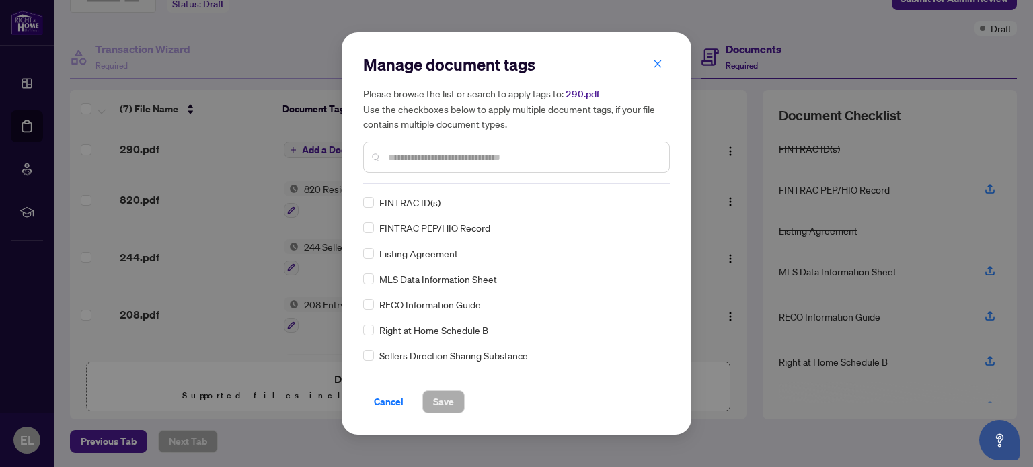
click at [422, 155] on input "text" at bounding box center [523, 157] width 270 height 15
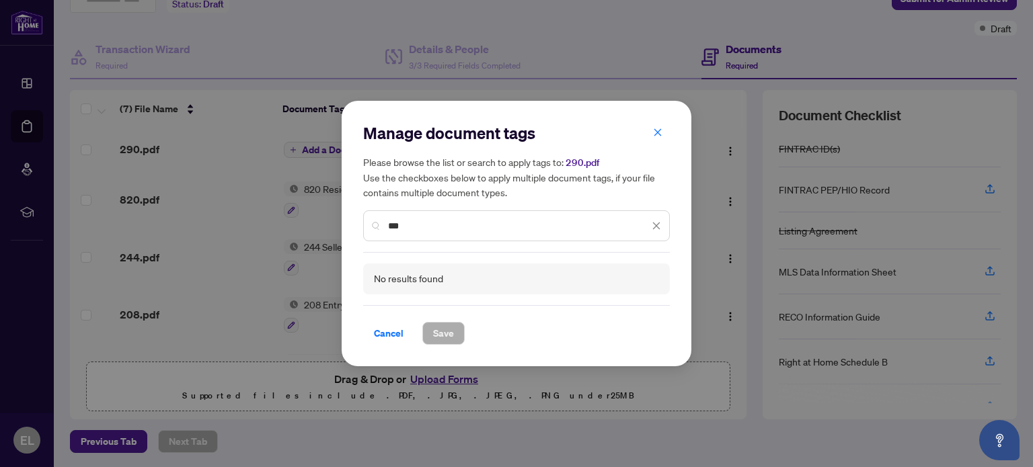
type input "***"
click at [657, 225] on icon "close" at bounding box center [656, 226] width 7 height 7
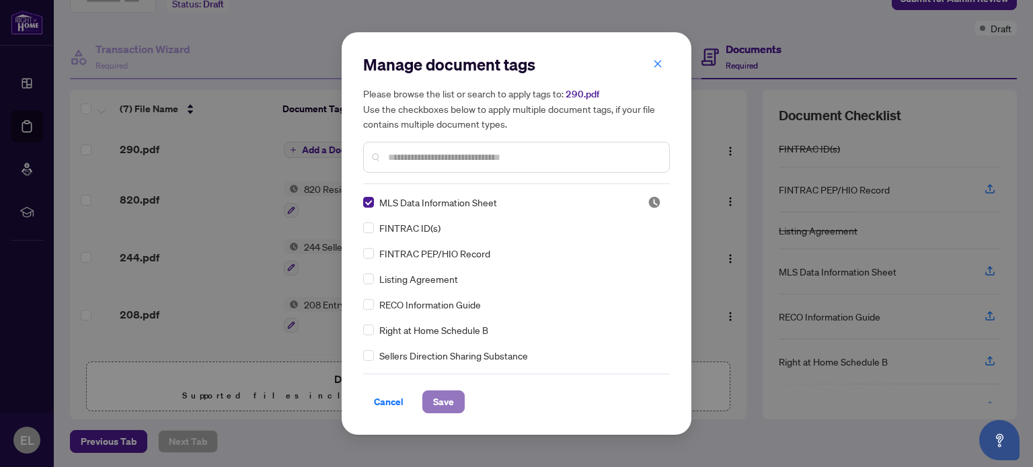
click at [447, 402] on span "Save" at bounding box center [443, 402] width 21 height 22
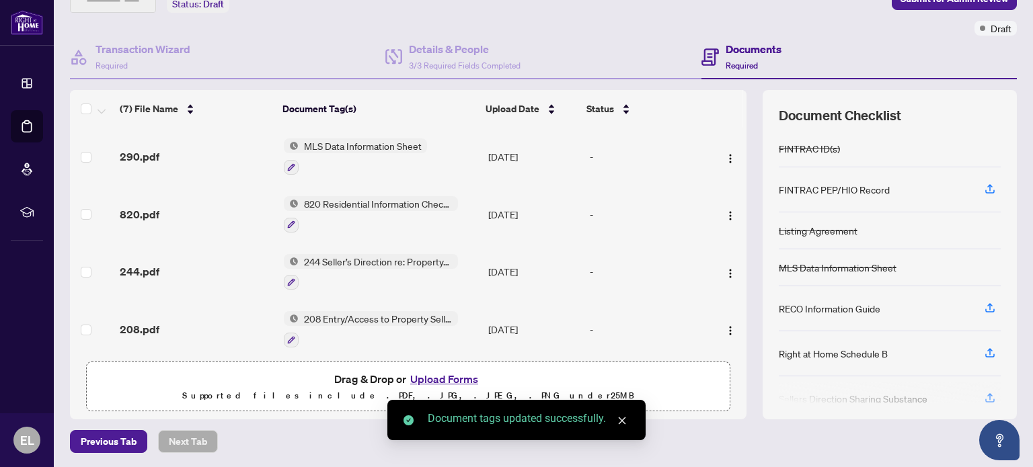
click at [455, 376] on button "Upload Forms" at bounding box center [444, 378] width 76 height 17
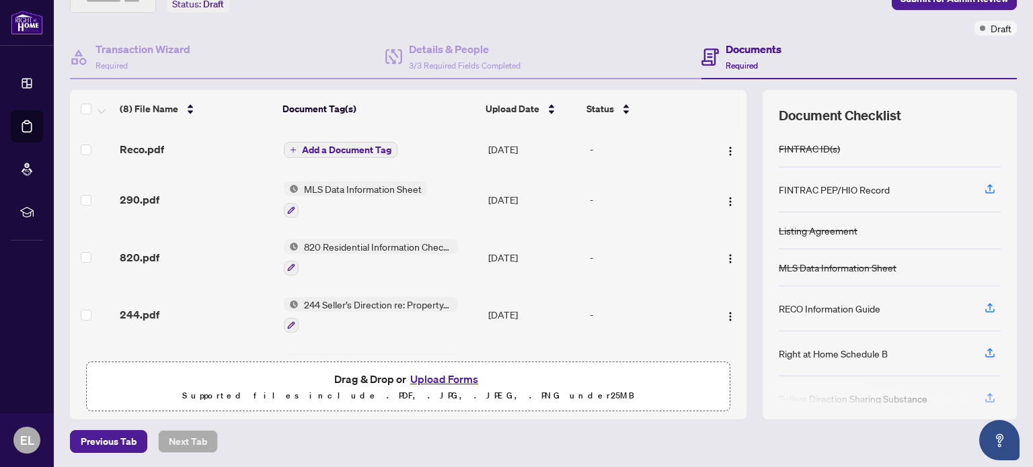
click at [341, 147] on span "Add a Document Tag" at bounding box center [346, 149] width 89 height 9
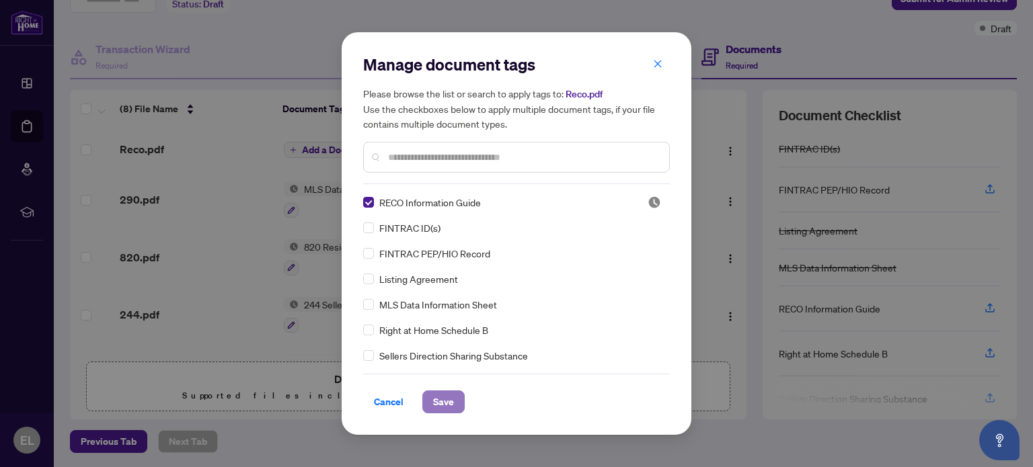
click at [441, 396] on span "Save" at bounding box center [443, 402] width 21 height 22
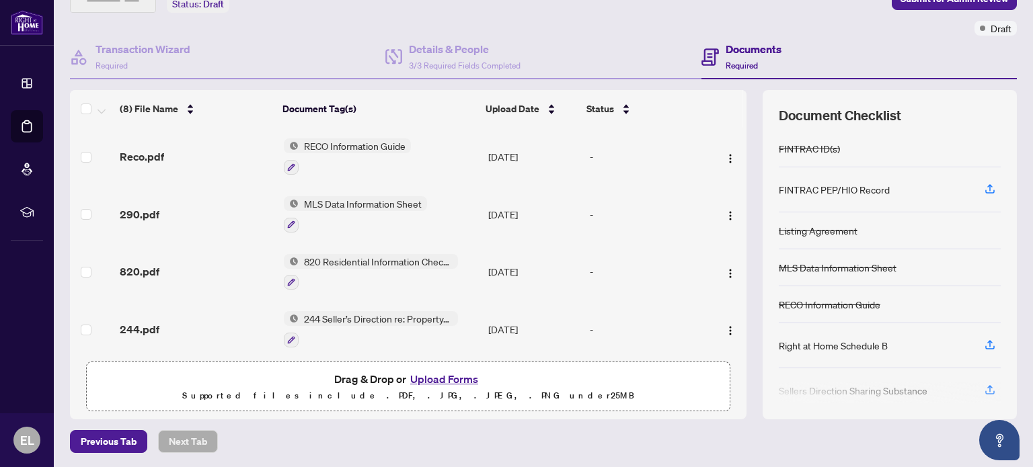
click at [436, 378] on button "Upload Forms" at bounding box center [444, 378] width 76 height 17
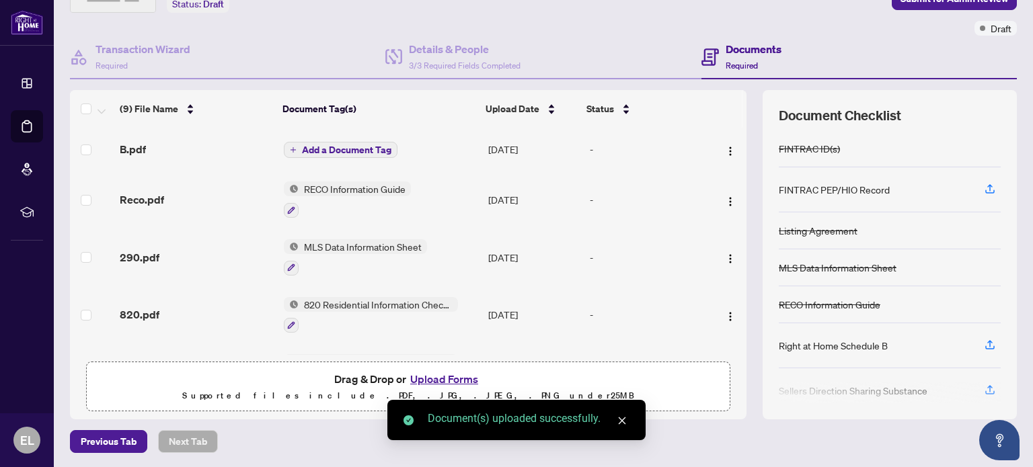
click at [348, 145] on span "Add a Document Tag" at bounding box center [346, 149] width 89 height 9
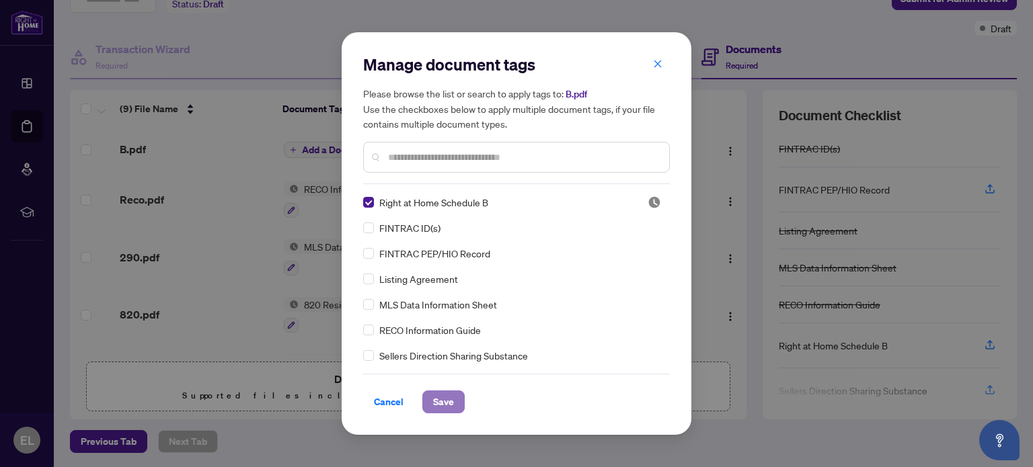
click at [440, 401] on span "Save" at bounding box center [443, 402] width 21 height 22
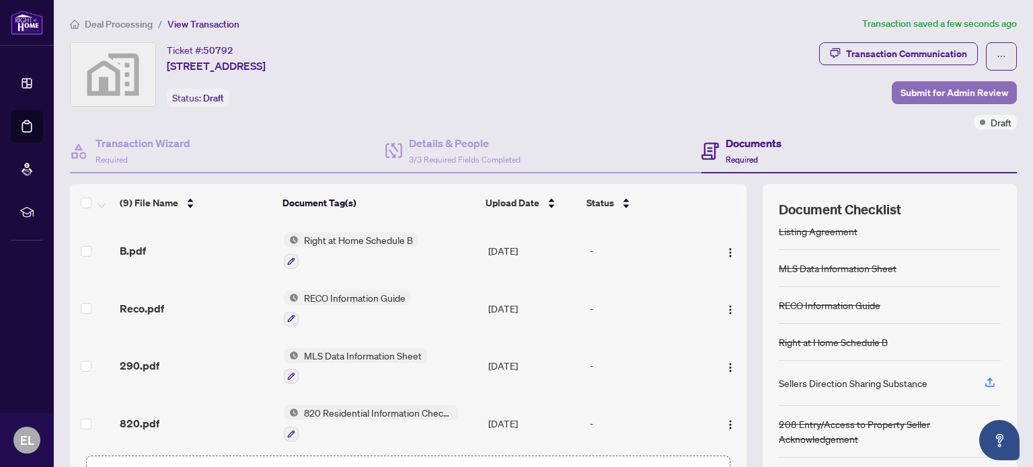
click at [922, 93] on span "Submit for Admin Review" at bounding box center [954, 93] width 108 height 22
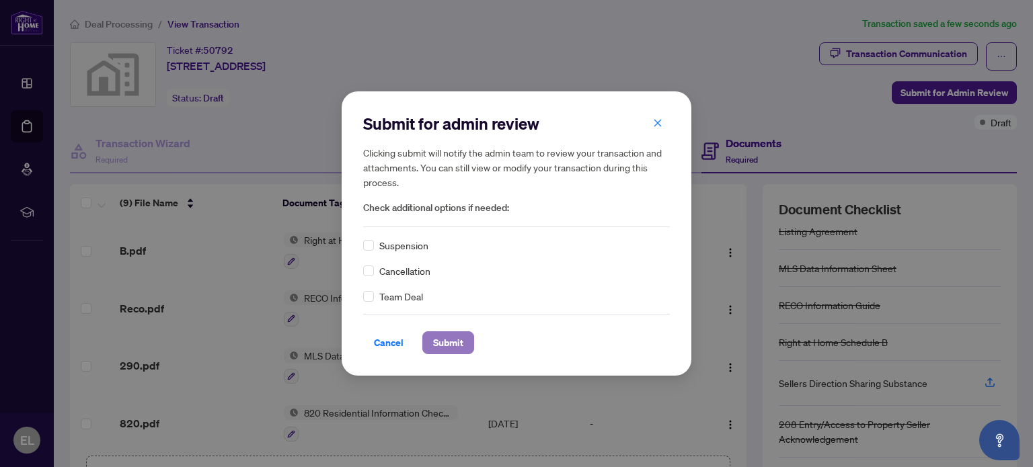
click at [444, 344] on span "Submit" at bounding box center [448, 343] width 30 height 22
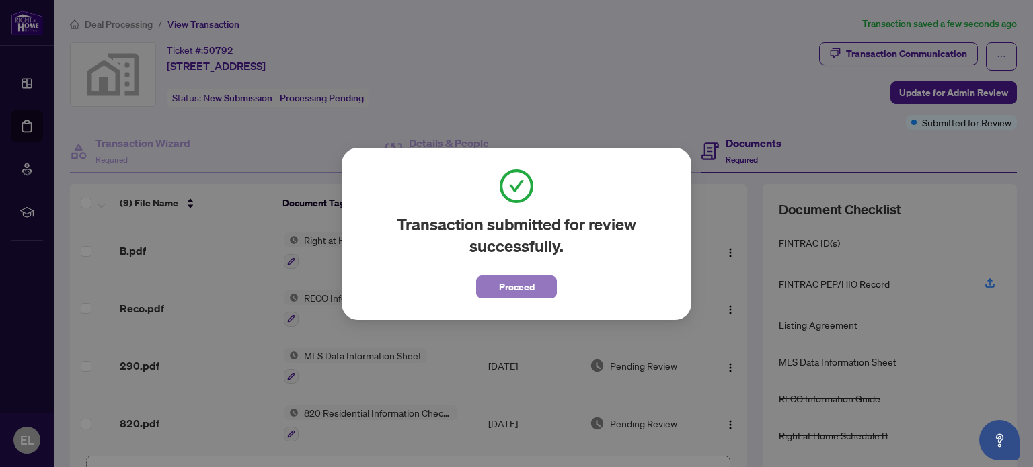
click at [499, 289] on span "Proceed" at bounding box center [517, 287] width 36 height 22
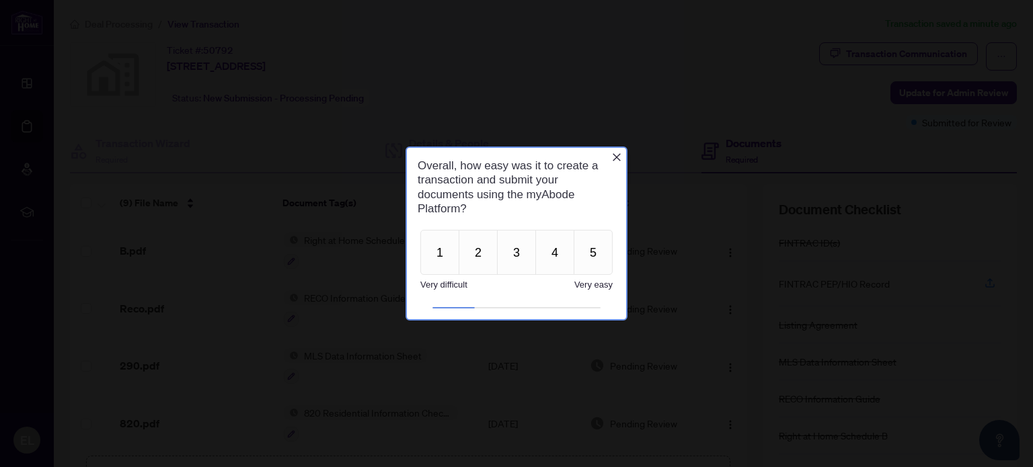
click at [616, 155] on icon "Close button" at bounding box center [616, 156] width 11 height 11
